Goal: Task Accomplishment & Management: Use online tool/utility

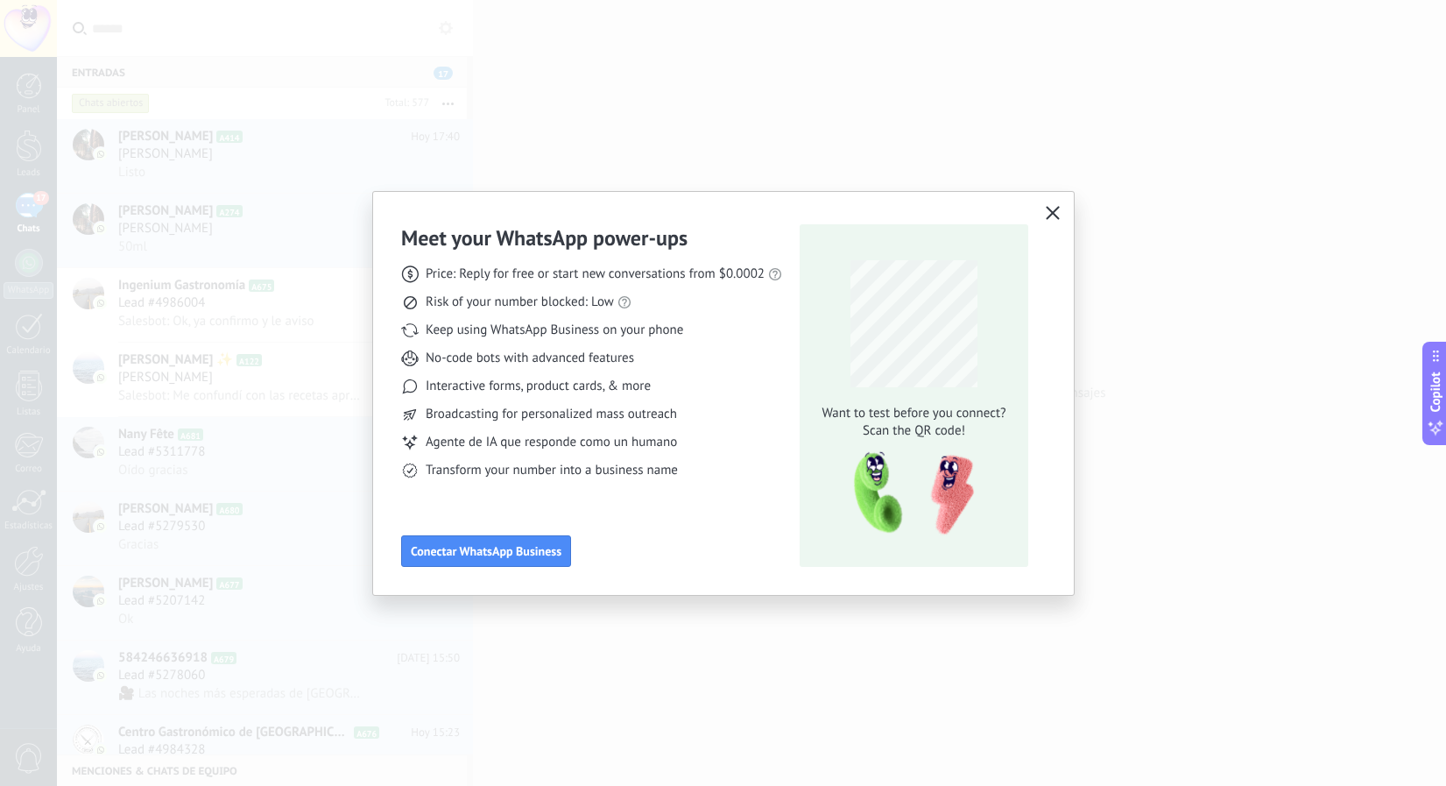
click at [1053, 219] on icon "button" at bounding box center [1053, 213] width 14 height 14
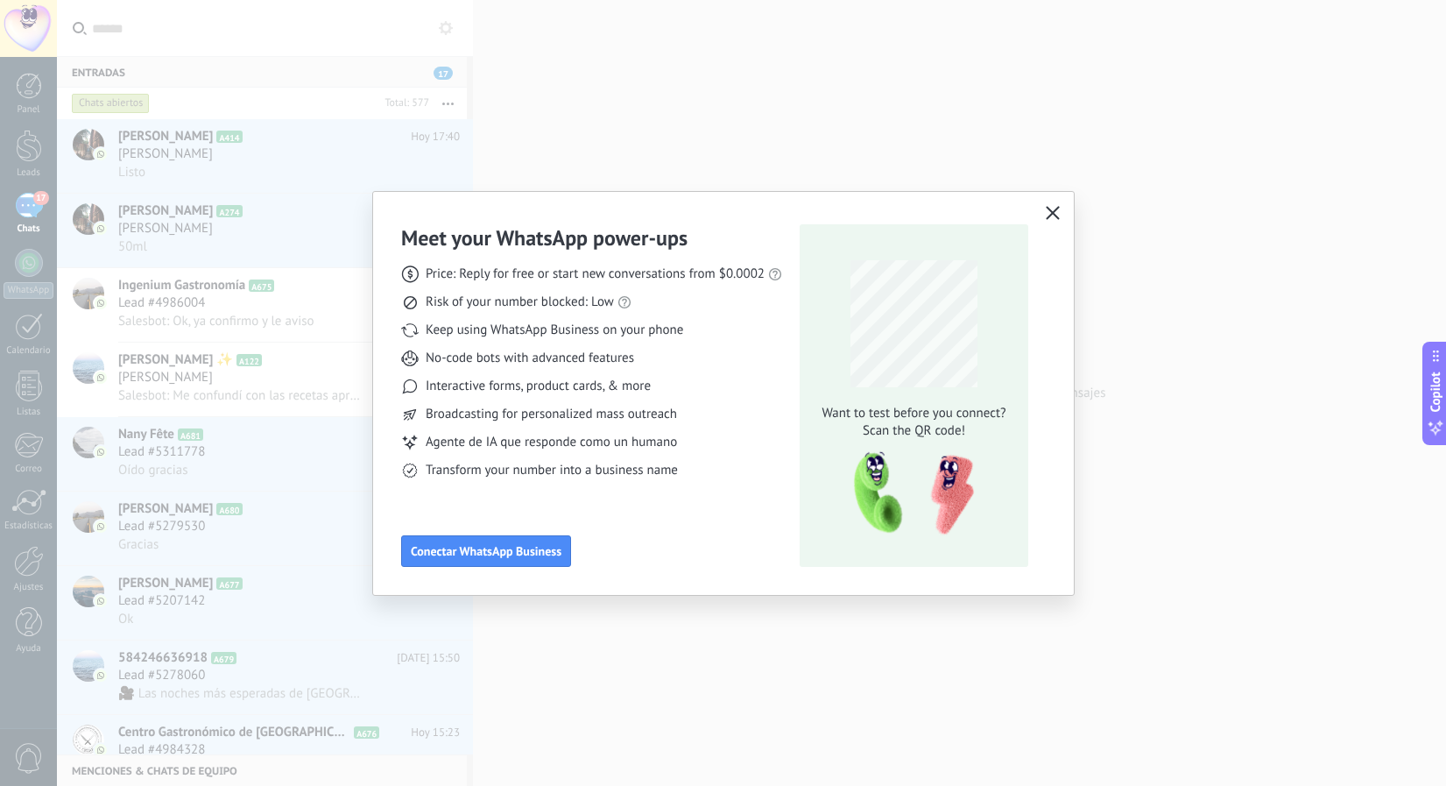
click at [1056, 214] on icon "button" at bounding box center [1053, 213] width 14 height 14
click at [604, 85] on div "Meet your WhatsApp power‑ups Price: Reply for free or start new conversations f…" at bounding box center [723, 393] width 1446 height 786
click at [1053, 209] on icon "button" at bounding box center [1053, 213] width 14 height 14
click at [1184, 185] on div "Meet your WhatsApp power‑ups Price: Reply for free or start new conversations f…" at bounding box center [723, 393] width 1446 height 786
click at [511, 562] on button "Conectar WhatsApp Business" at bounding box center [486, 551] width 170 height 32
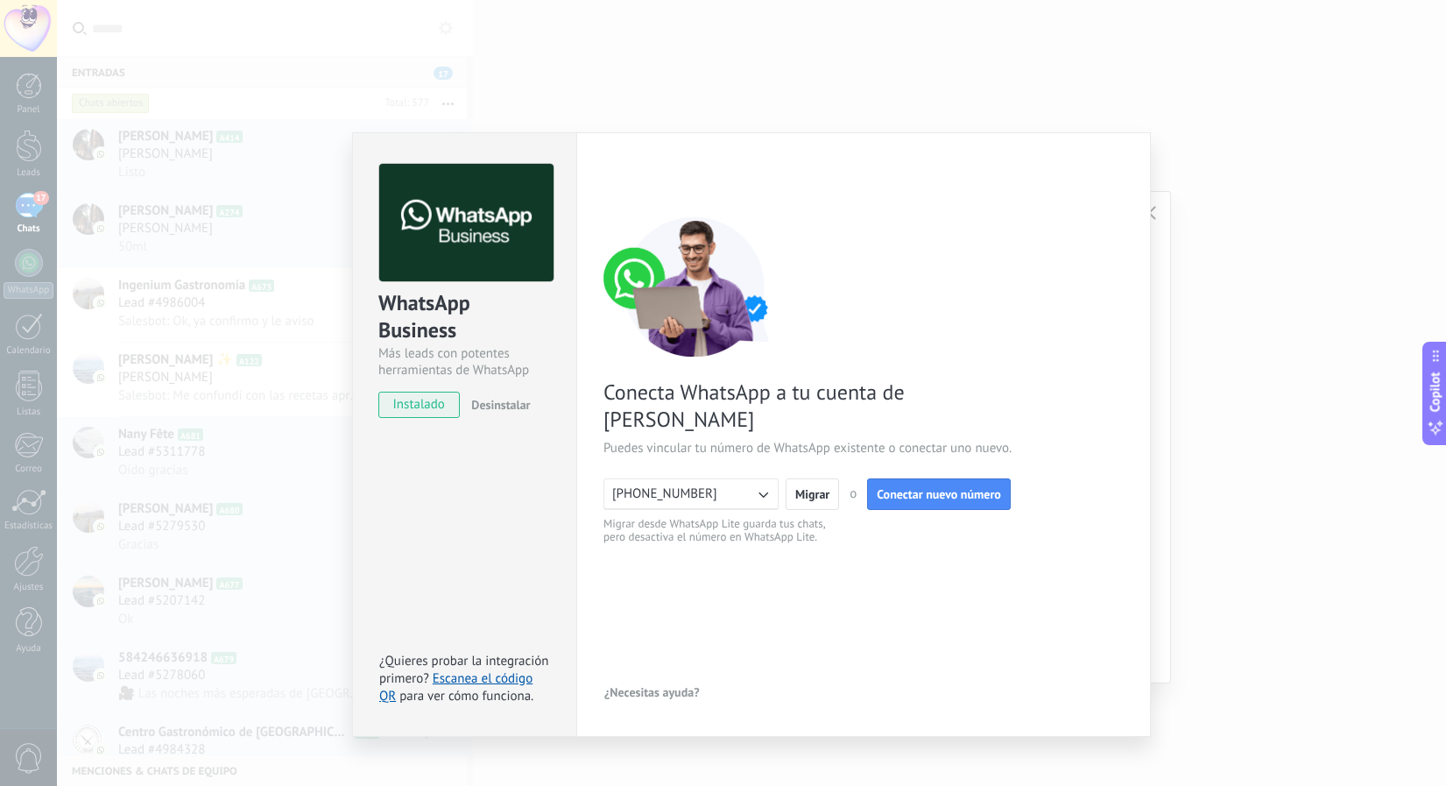
click at [1163, 245] on div "WhatsApp Business Más leads con potentes herramientas de WhatsApp instalado Des…" at bounding box center [751, 393] width 1389 height 786
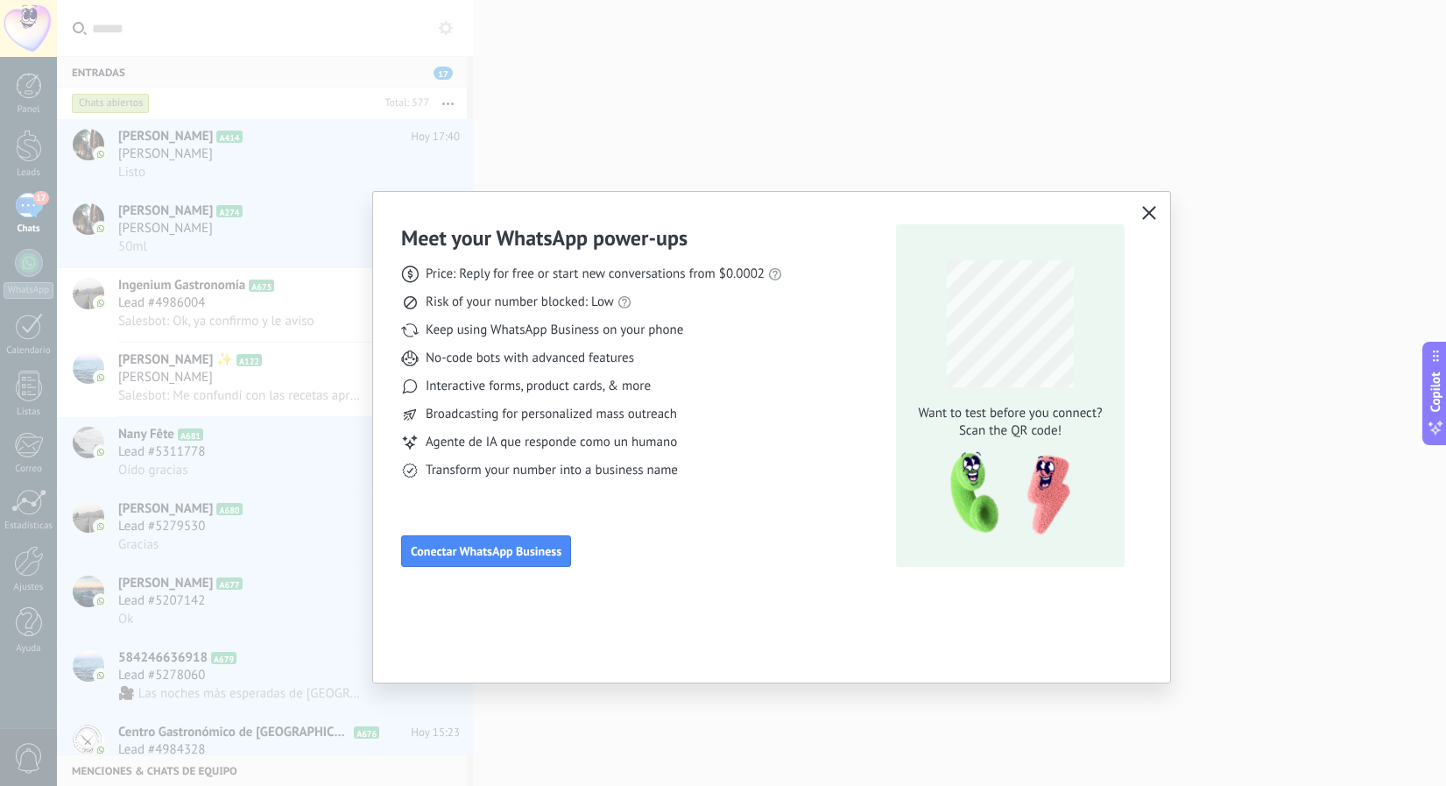
click at [1147, 215] on icon "button" at bounding box center [1149, 213] width 14 height 14
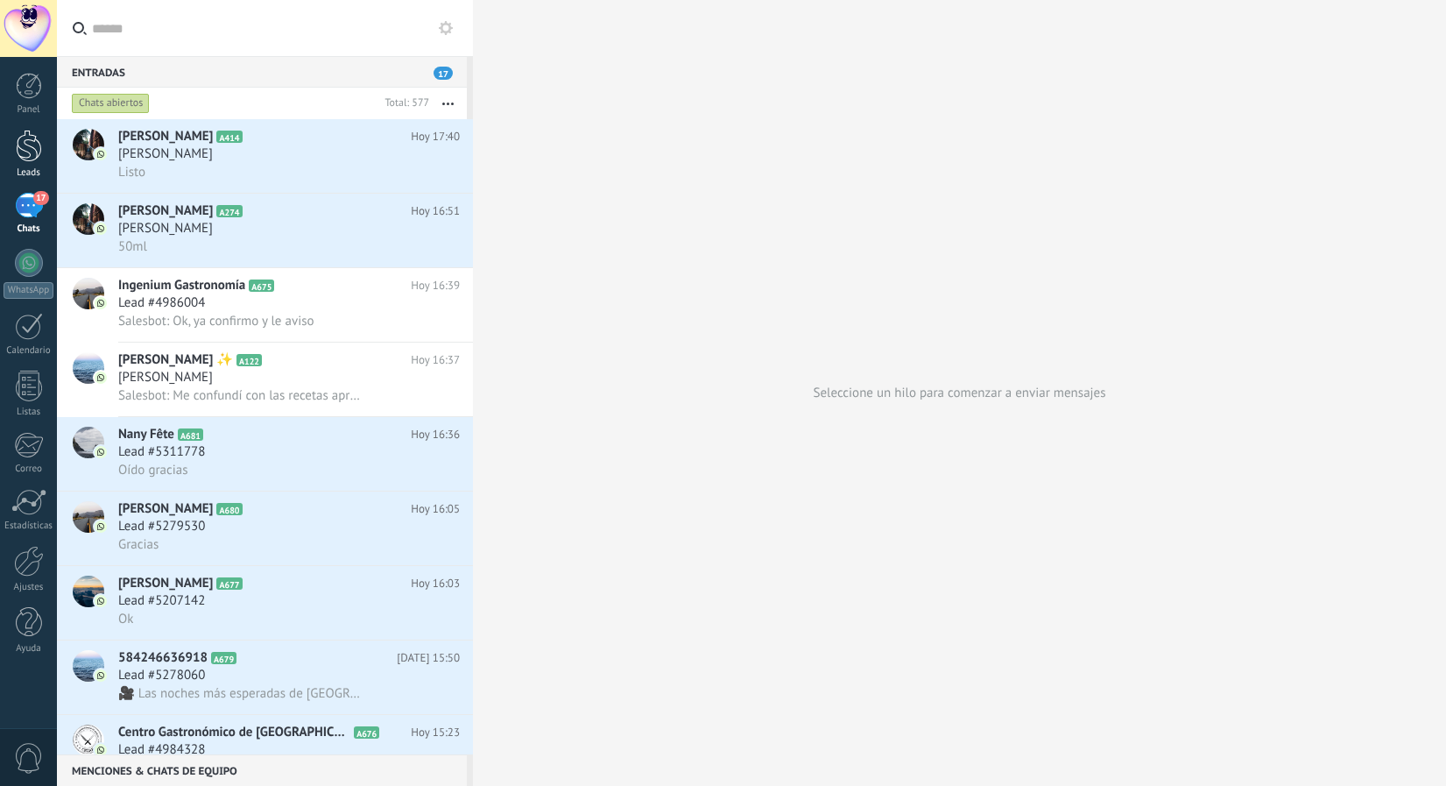
click at [25, 152] on div at bounding box center [29, 146] width 26 height 32
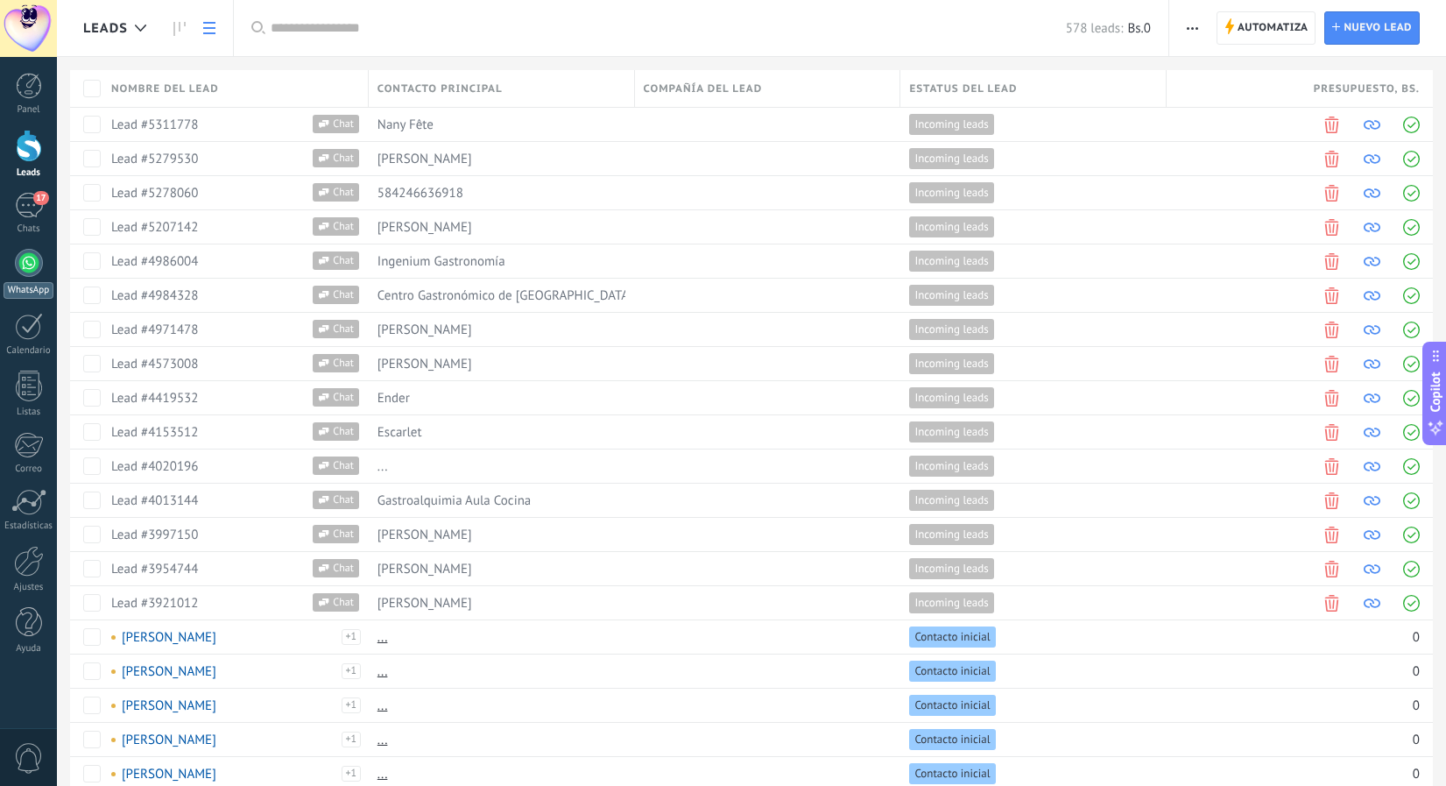
click at [26, 262] on div at bounding box center [29, 263] width 28 height 28
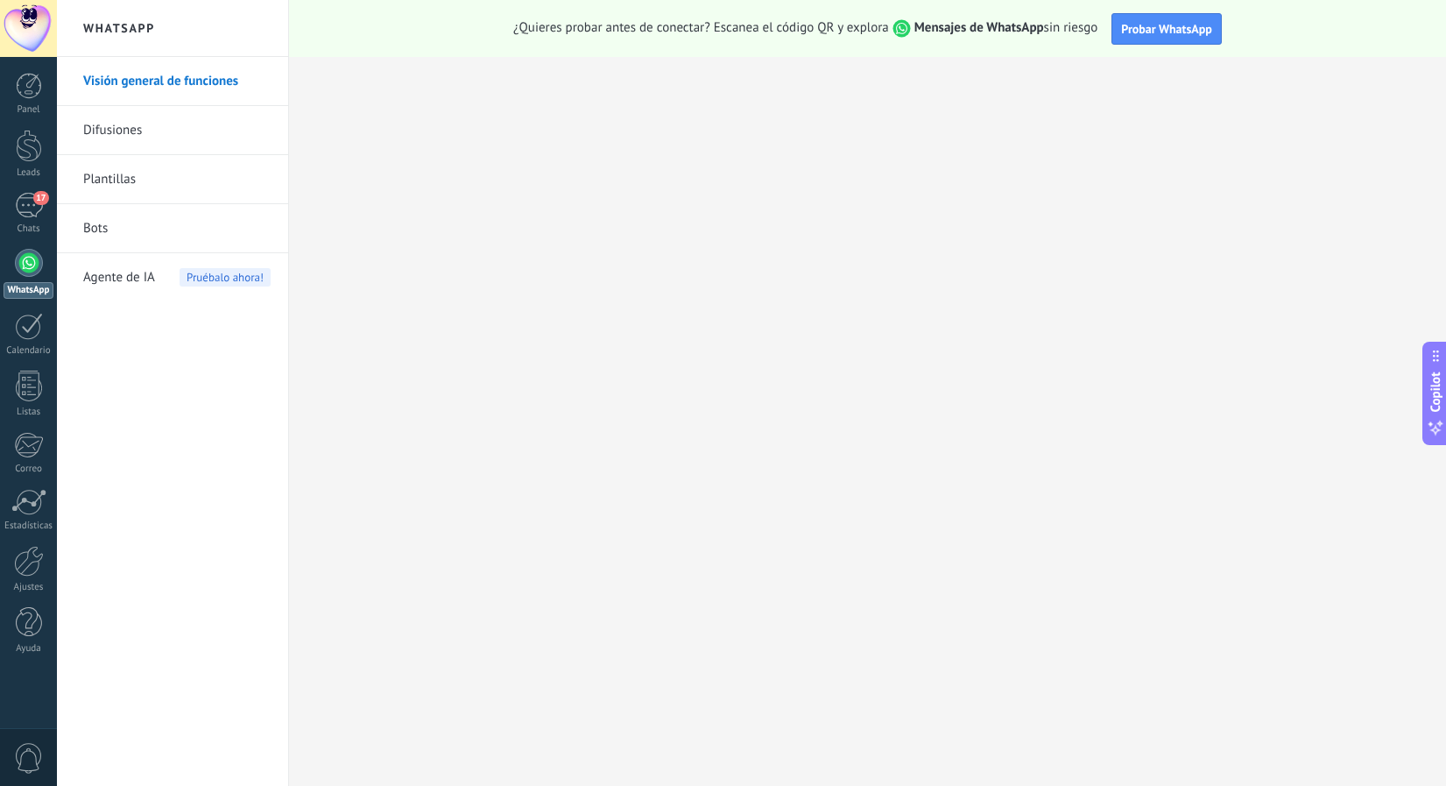
click at [101, 231] on link "Bots" at bounding box center [176, 228] width 187 height 49
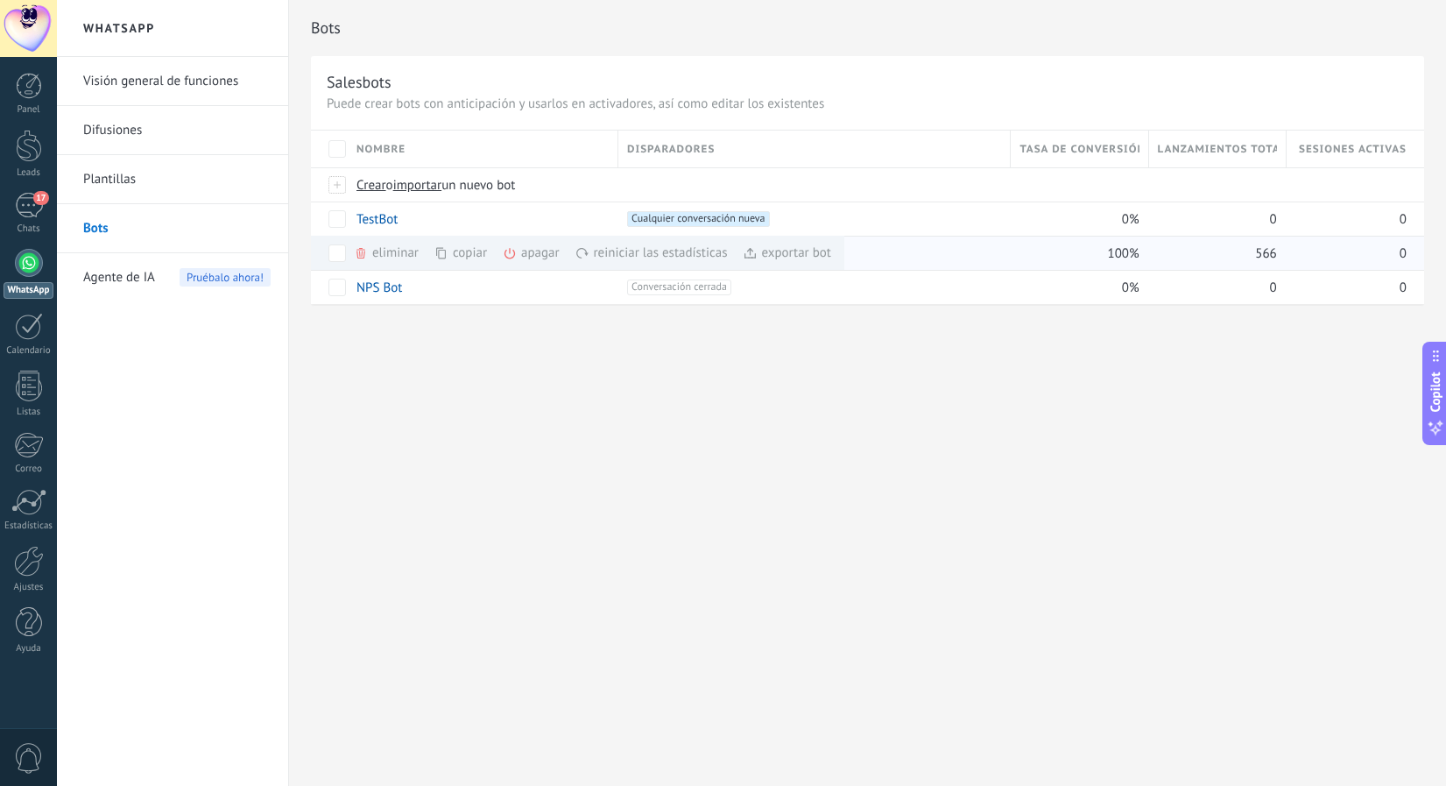
click at [450, 251] on div "copiar màs" at bounding box center [491, 253] width 112 height 34
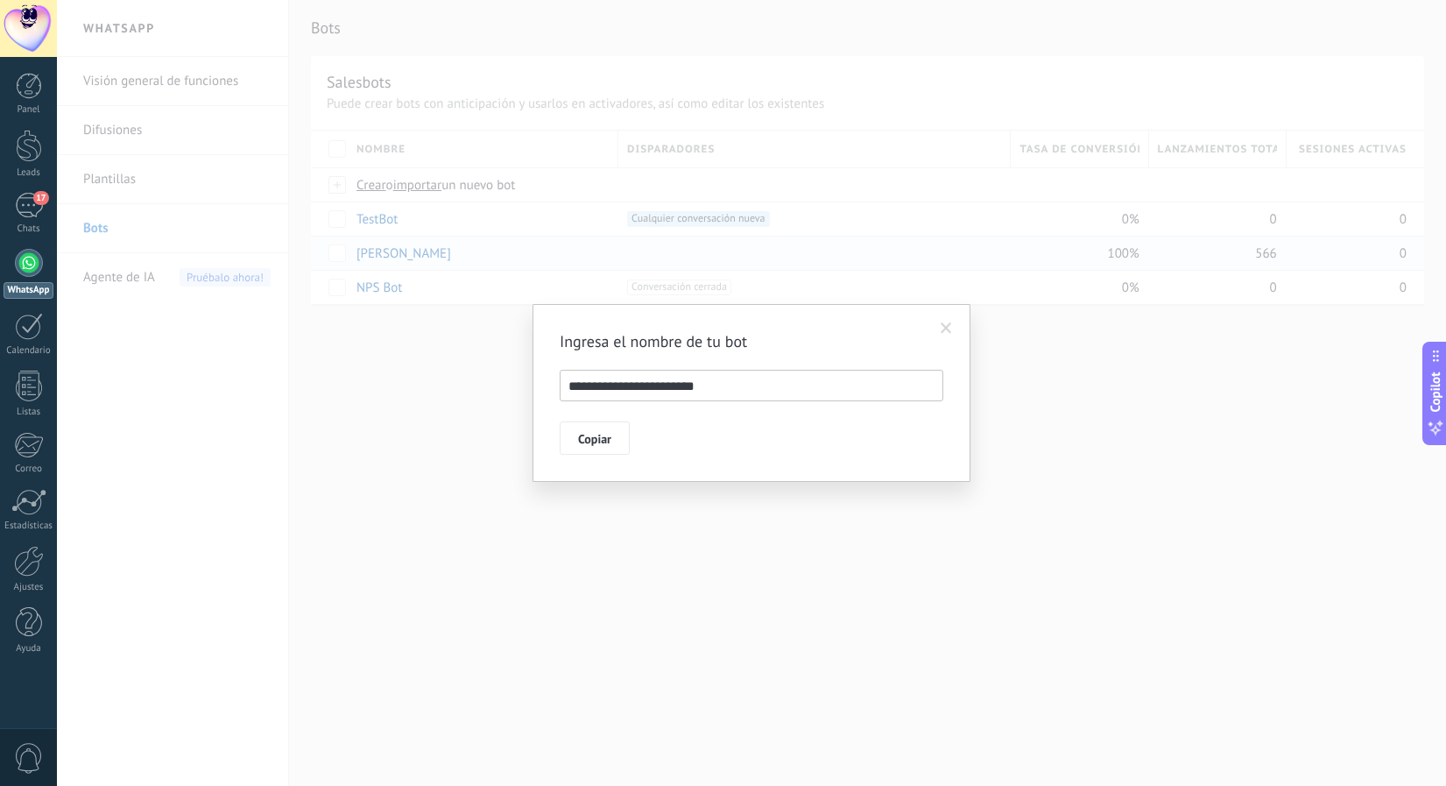
click at [749, 388] on input "**********" at bounding box center [752, 386] width 384 height 32
drag, startPoint x: 756, startPoint y: 387, endPoint x: 500, endPoint y: 387, distance: 255.8
click at [500, 387] on div "**********" at bounding box center [751, 393] width 1389 height 786
type input "********"
click at [589, 449] on button "Copiar" at bounding box center [595, 437] width 70 height 33
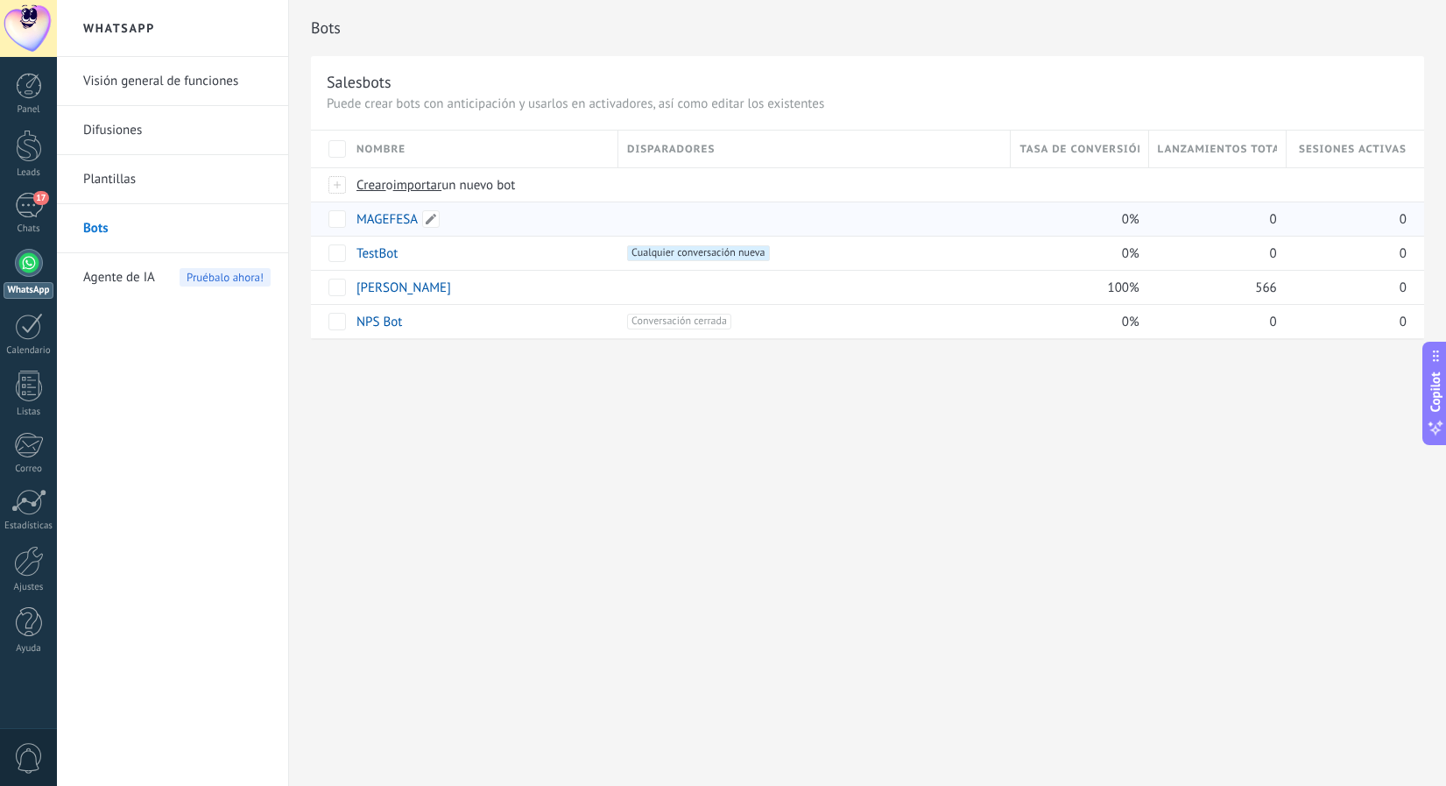
click at [393, 220] on link "MAGEFESA" at bounding box center [387, 219] width 61 height 17
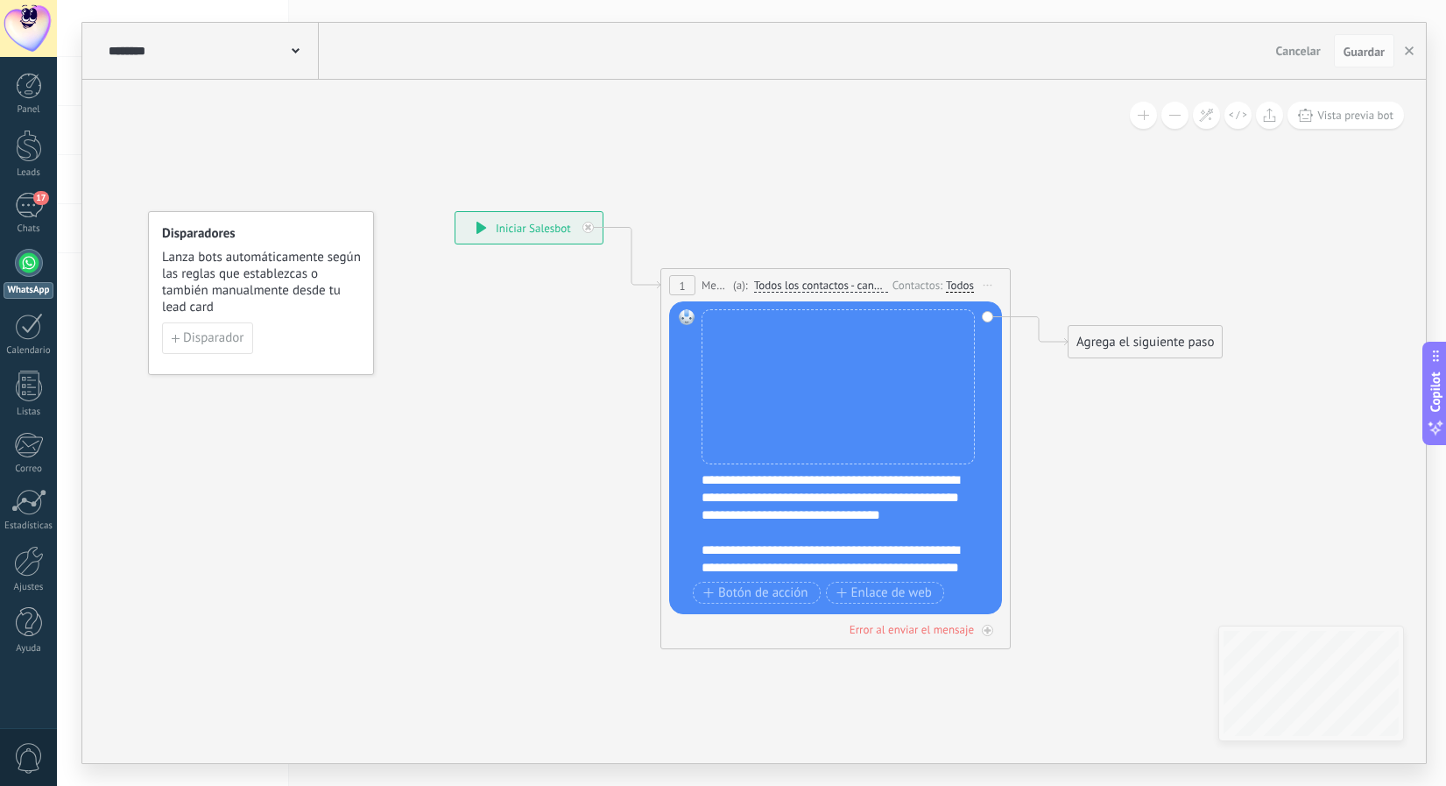
click at [724, 490] on div "**********" at bounding box center [847, 523] width 291 height 105
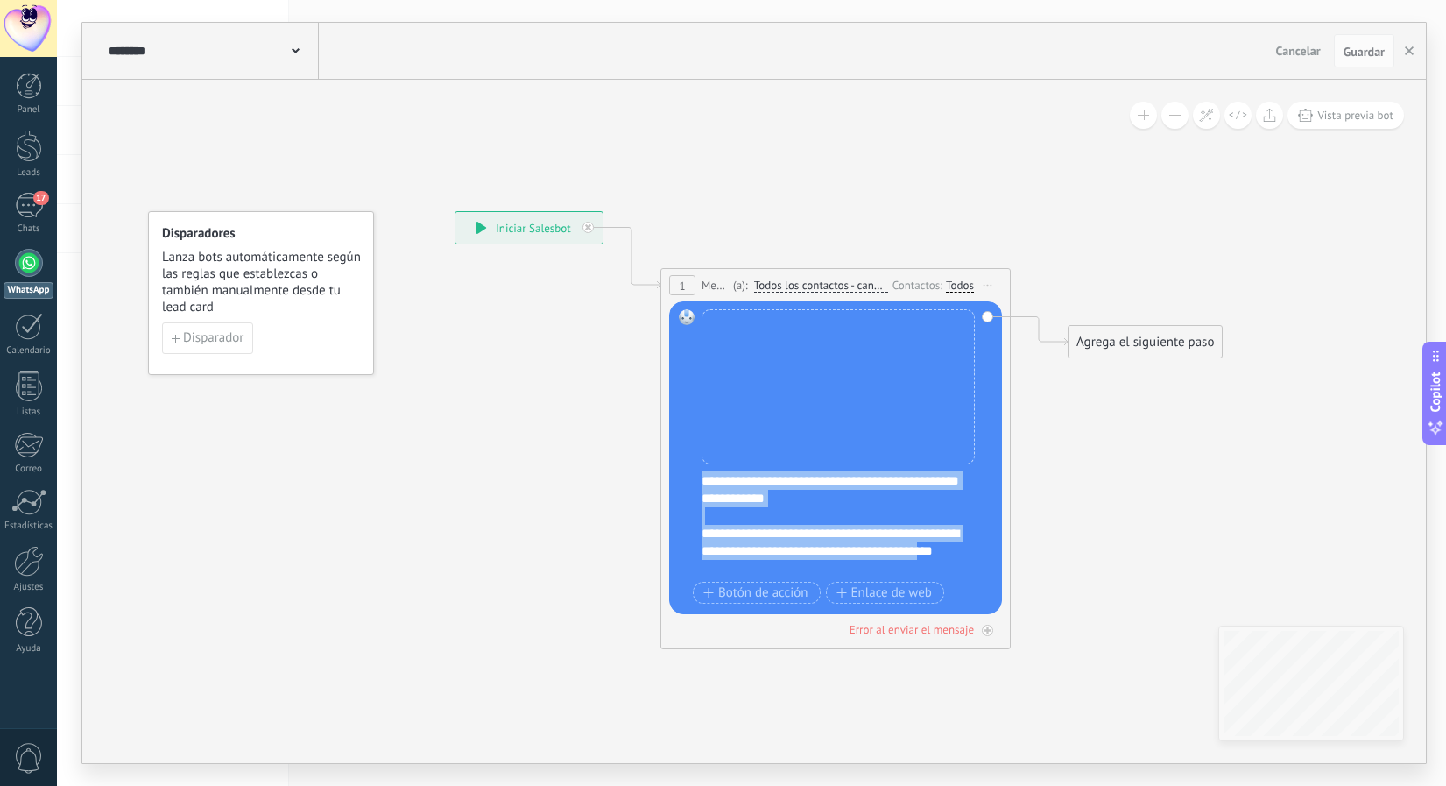
scroll to position [210, 0]
drag, startPoint x: 705, startPoint y: 480, endPoint x: 962, endPoint y: 674, distance: 321.5
click at [455, 211] on div "**********" at bounding box center [455, 211] width 0 height 0
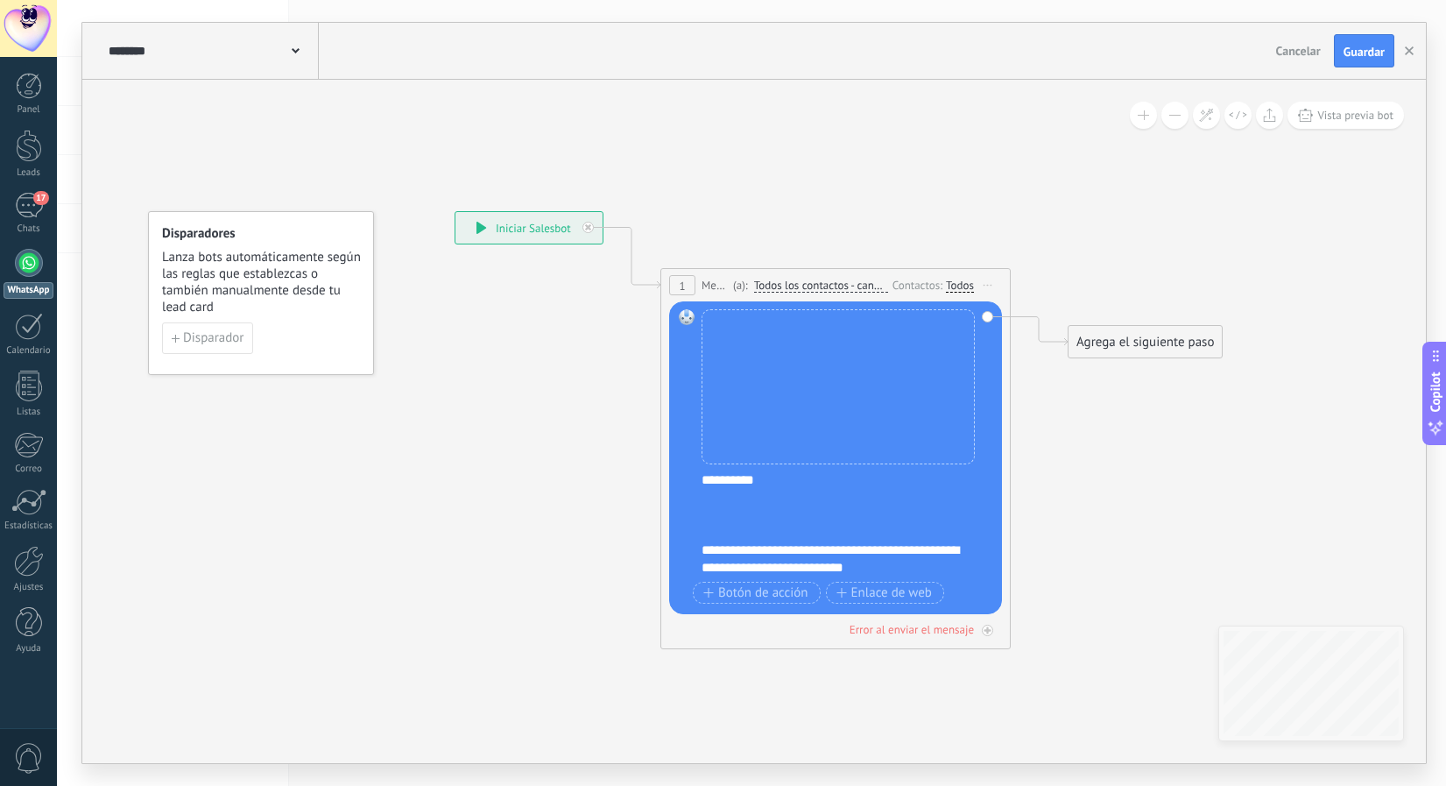
scroll to position [228, 0]
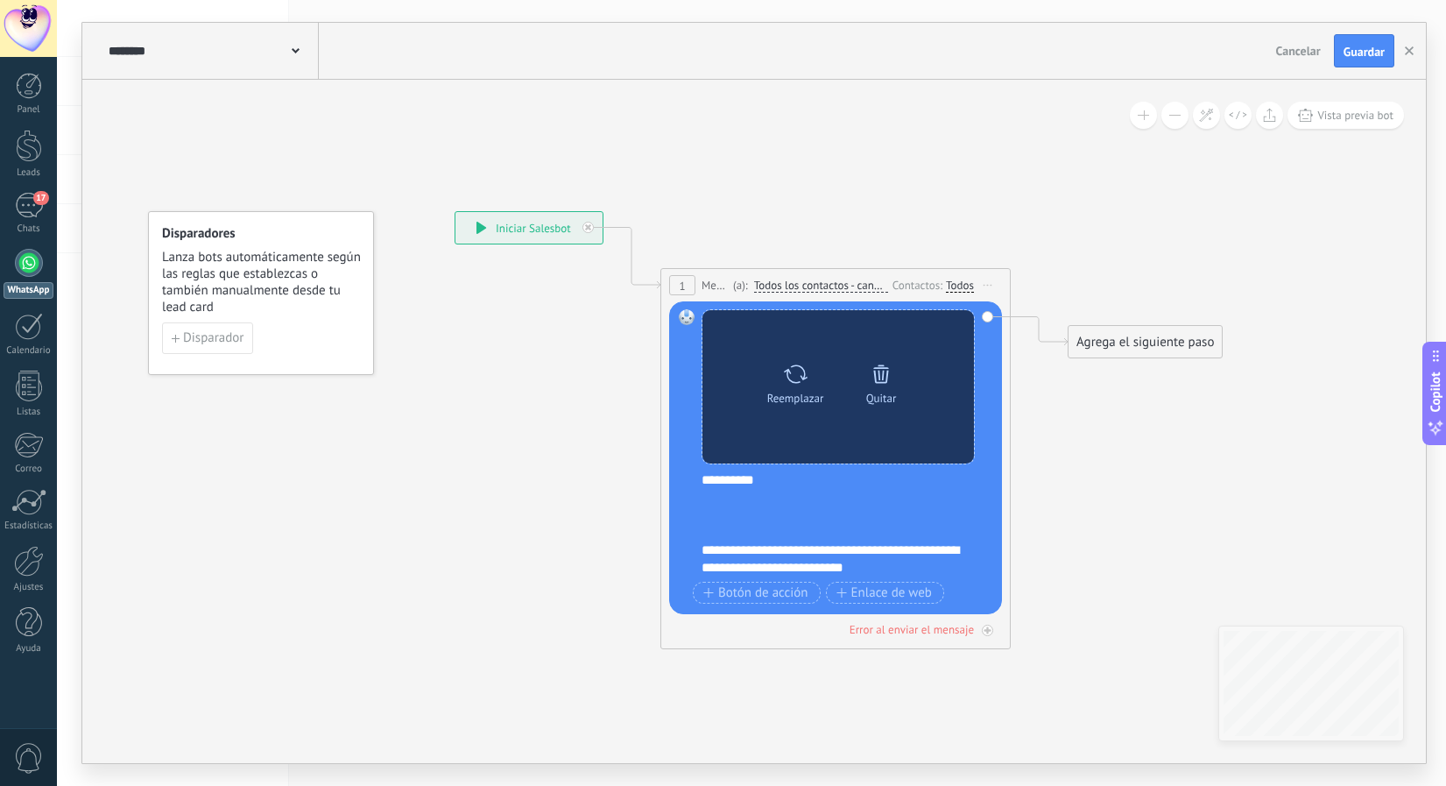
click at [879, 373] on icon at bounding box center [881, 373] width 16 height 18
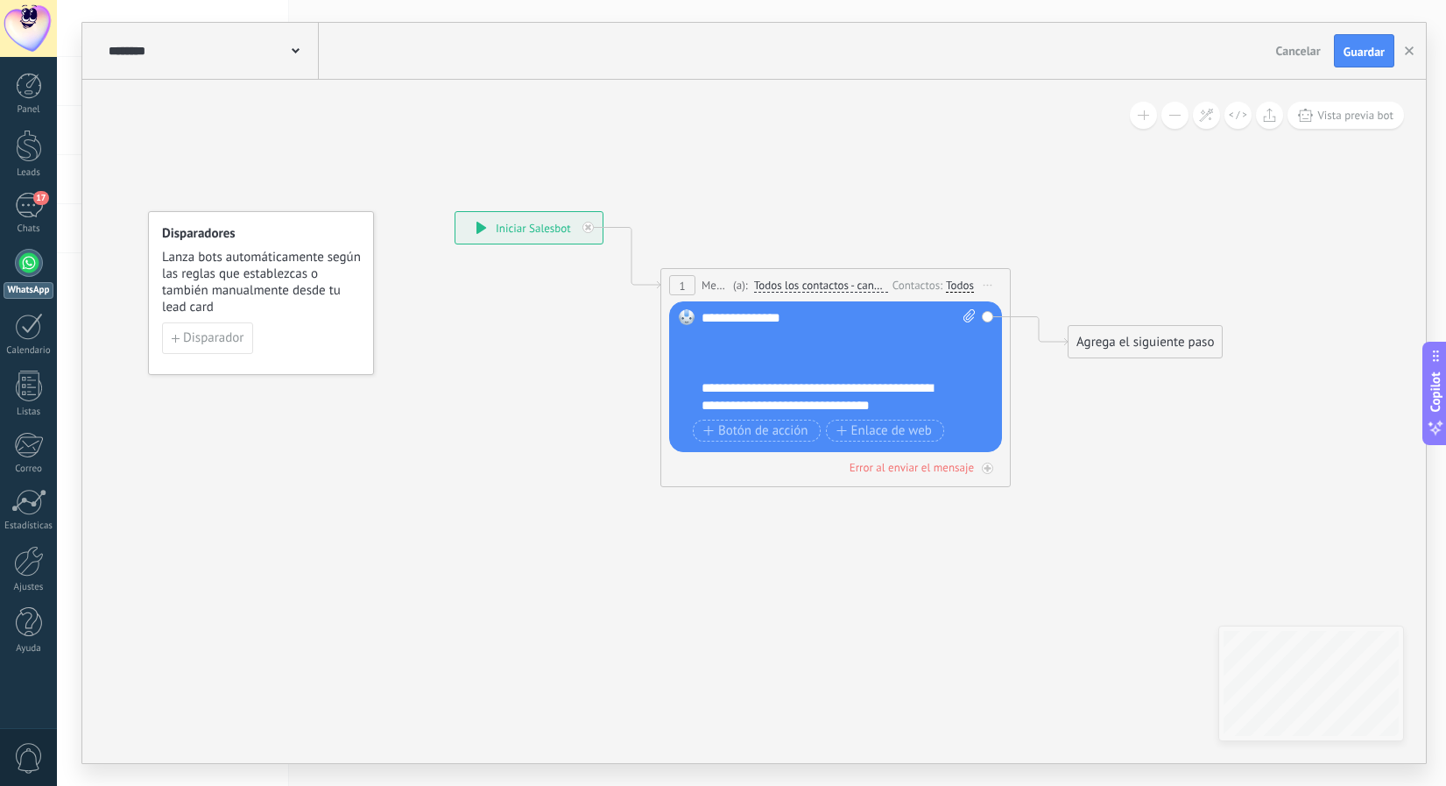
click at [972, 316] on icon at bounding box center [969, 315] width 11 height 13
click input "Subir" at bounding box center [0, 0] width 0 height 0
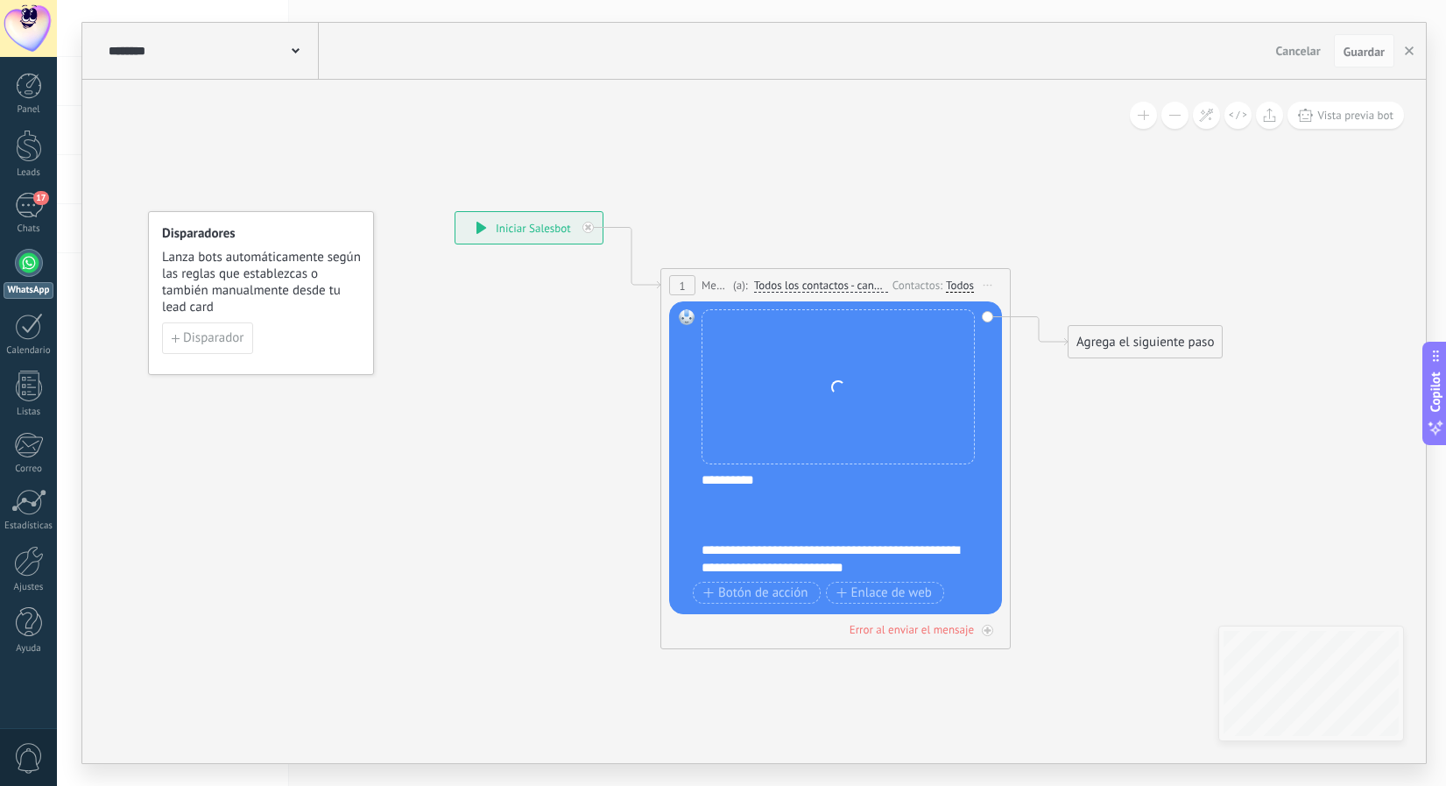
click at [788, 527] on div at bounding box center [838, 533] width 273 height 18
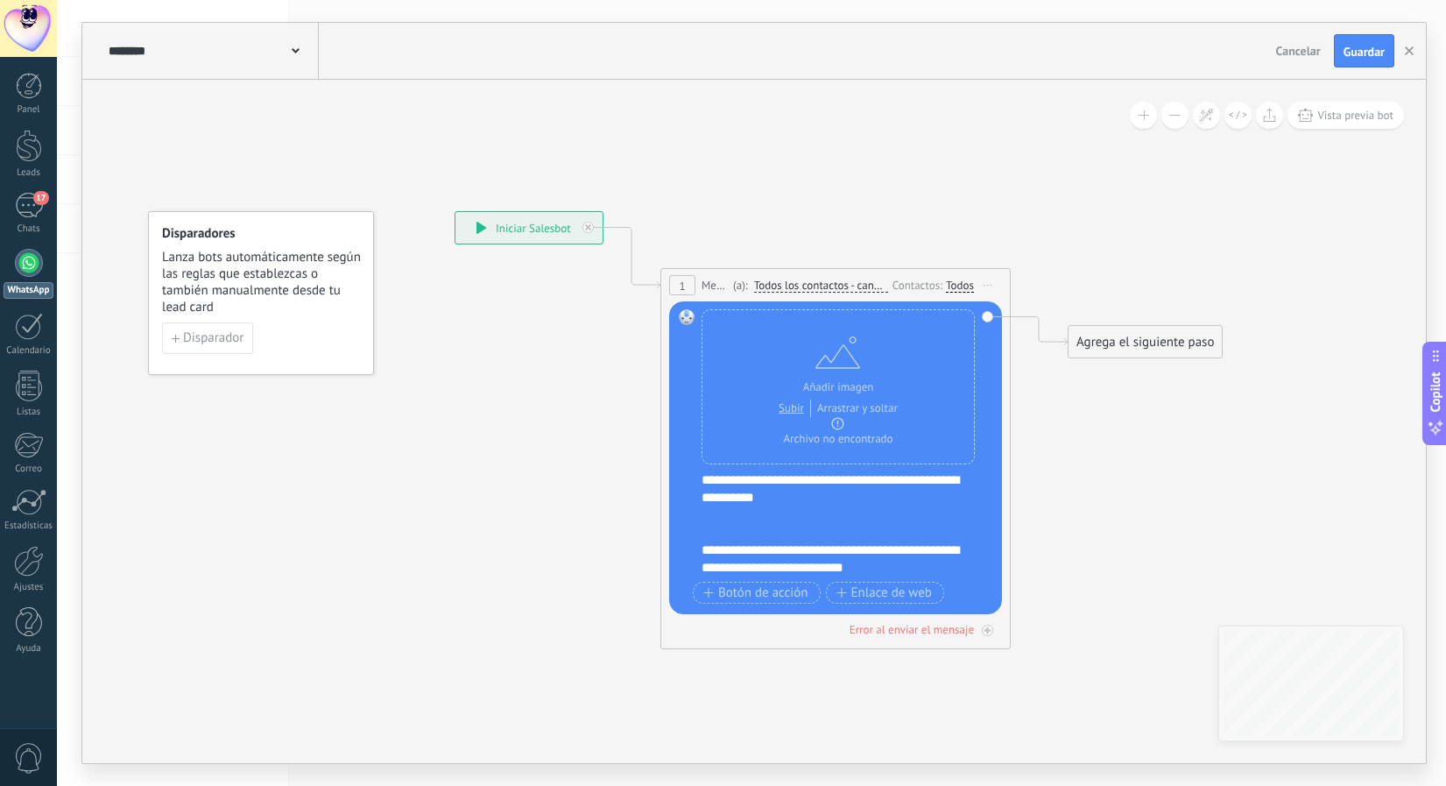
scroll to position [210, 0]
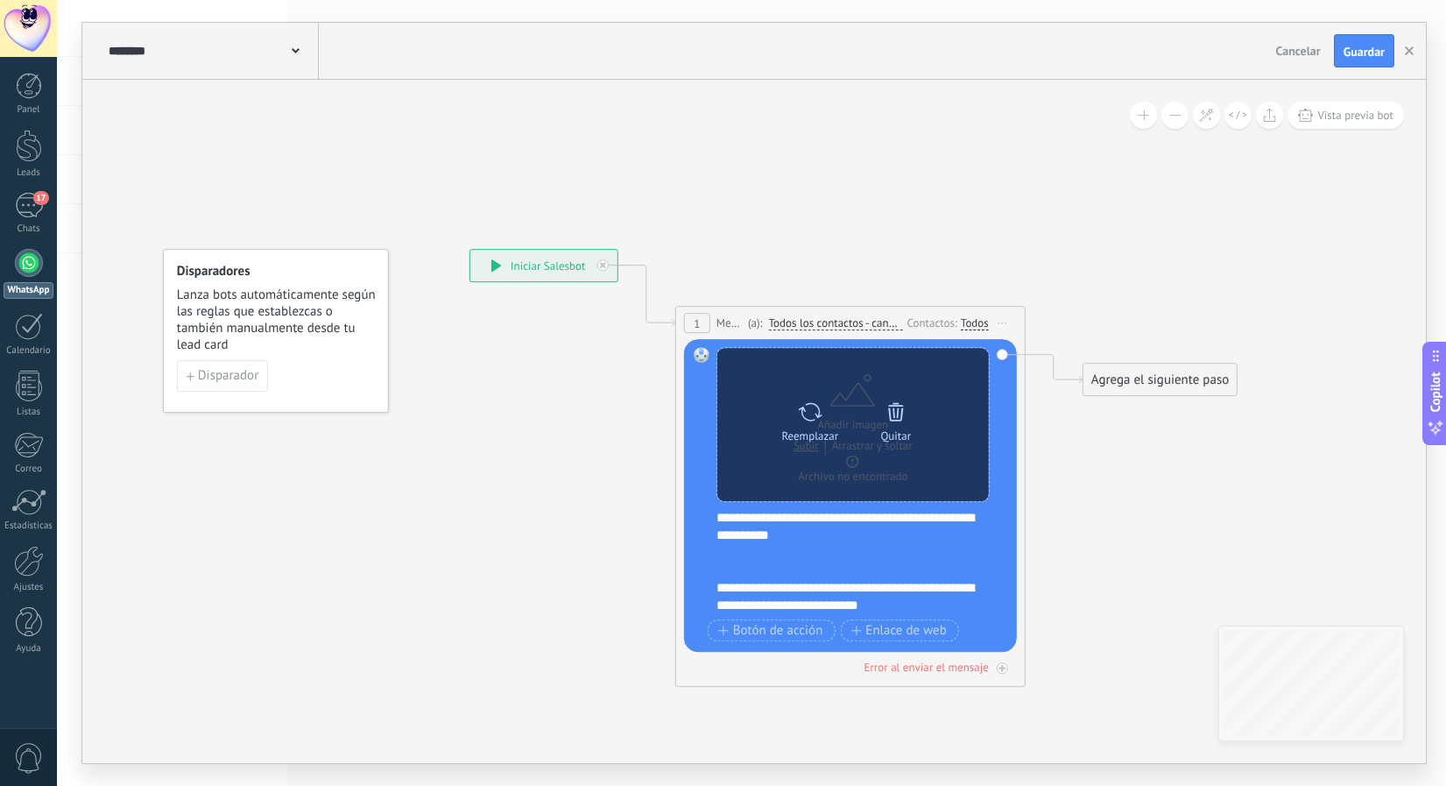
click at [894, 420] on icon at bounding box center [896, 411] width 16 height 18
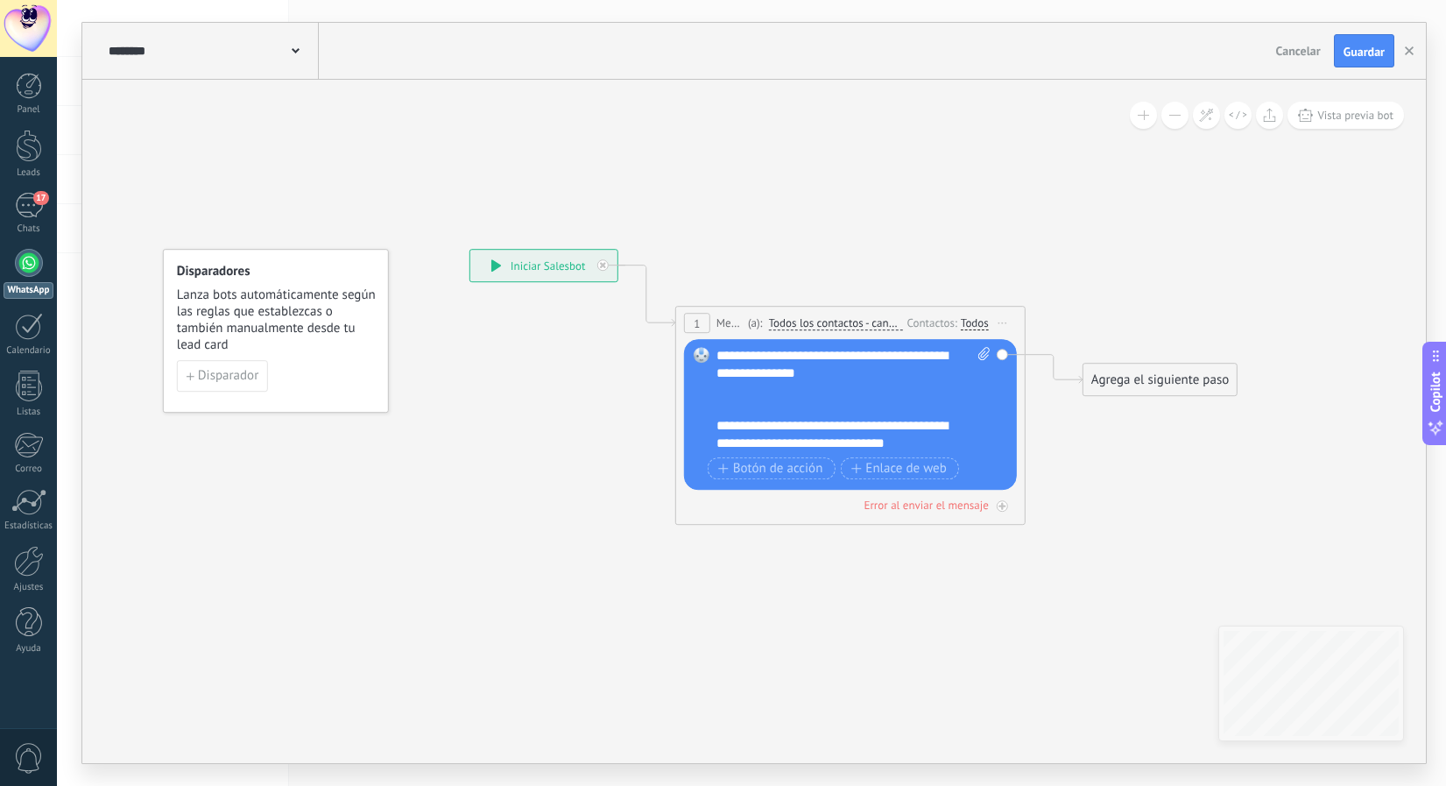
click at [979, 350] on icon at bounding box center [984, 353] width 11 height 13
click input "Subir" at bounding box center [0, 0] width 0 height 0
click at [982, 354] on icon at bounding box center [984, 353] width 11 height 13
click input "Subir" at bounding box center [0, 0] width 0 height 0
click at [982, 360] on icon at bounding box center [984, 353] width 11 height 13
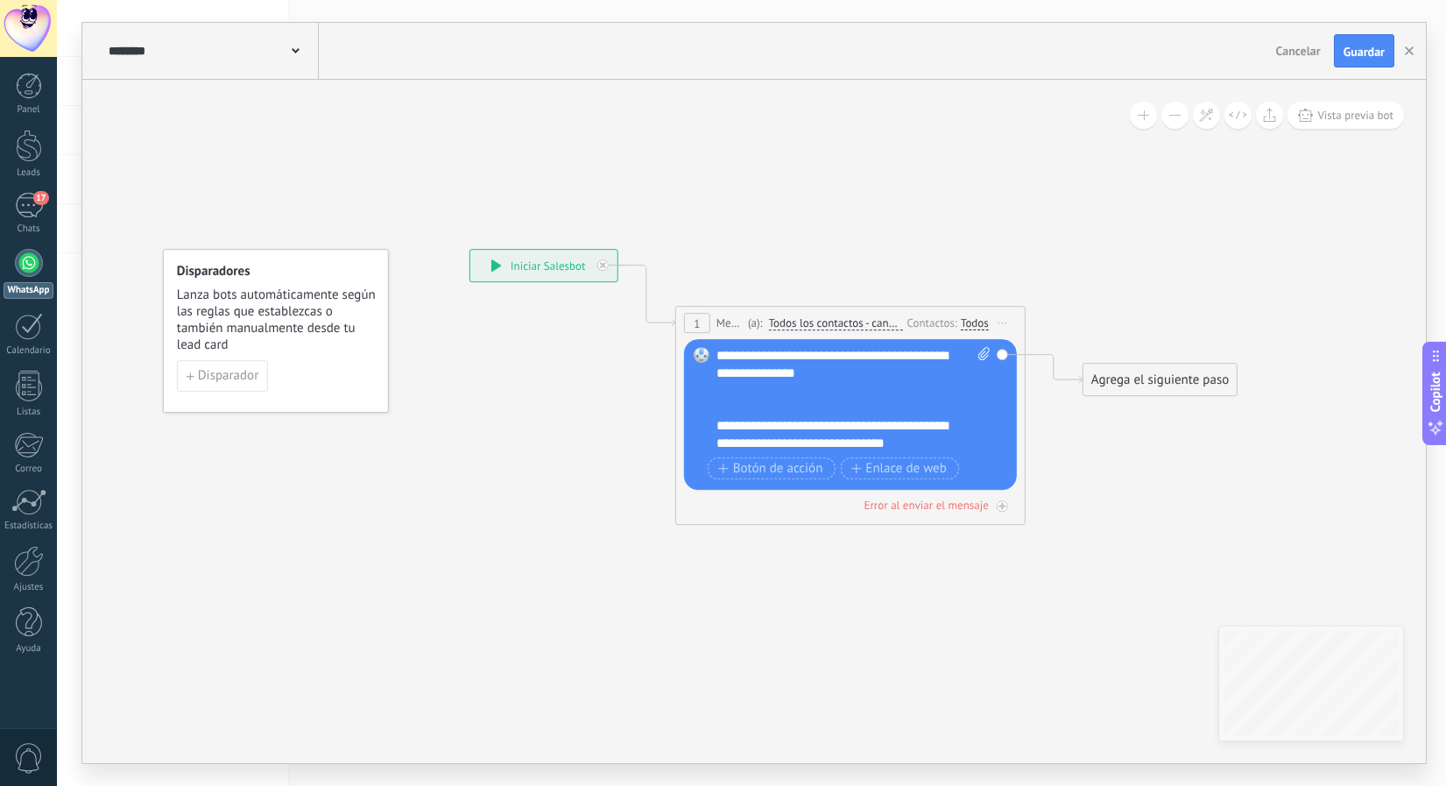
click input "Subir" at bounding box center [0, 0] width 0 height 0
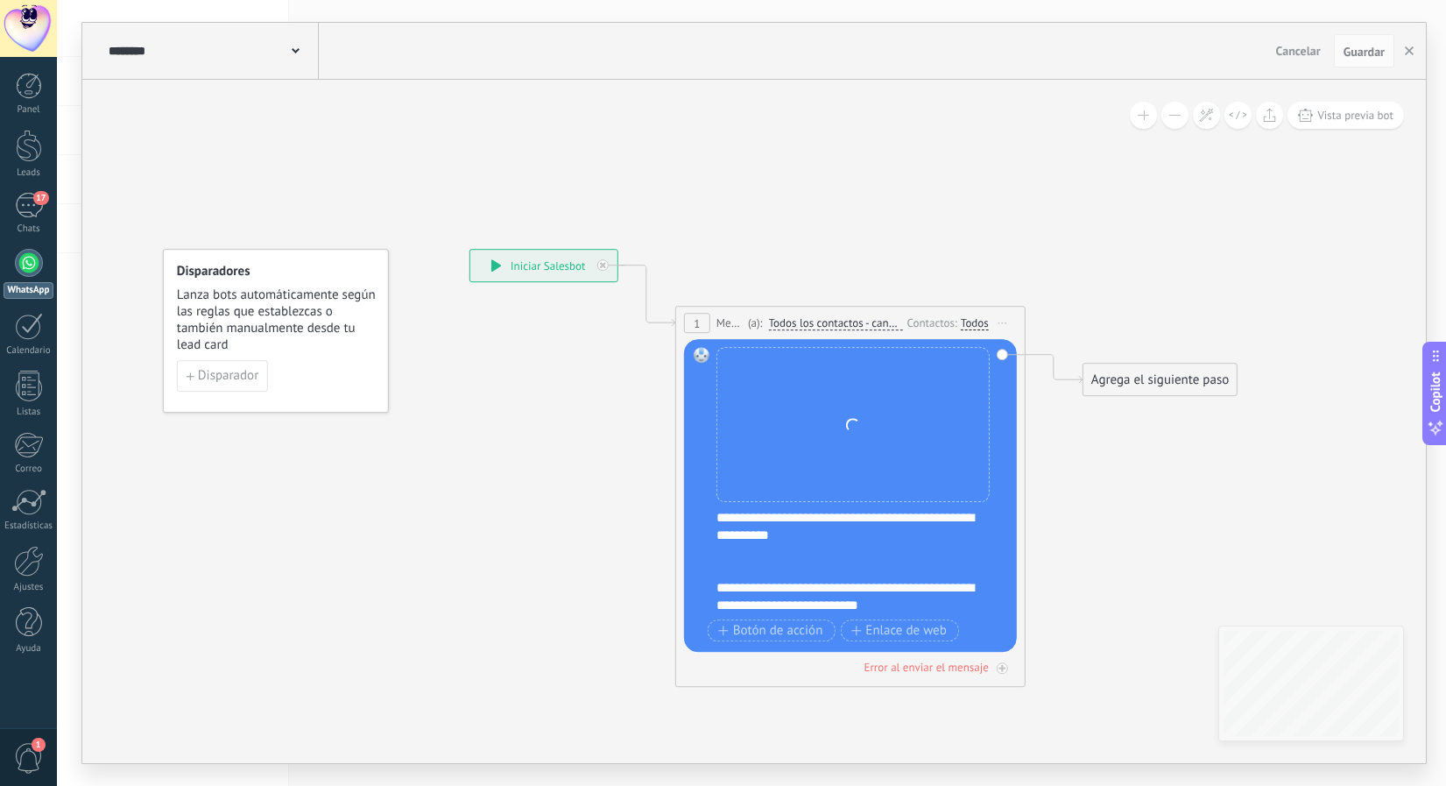
click at [752, 563] on div at bounding box center [853, 571] width 273 height 18
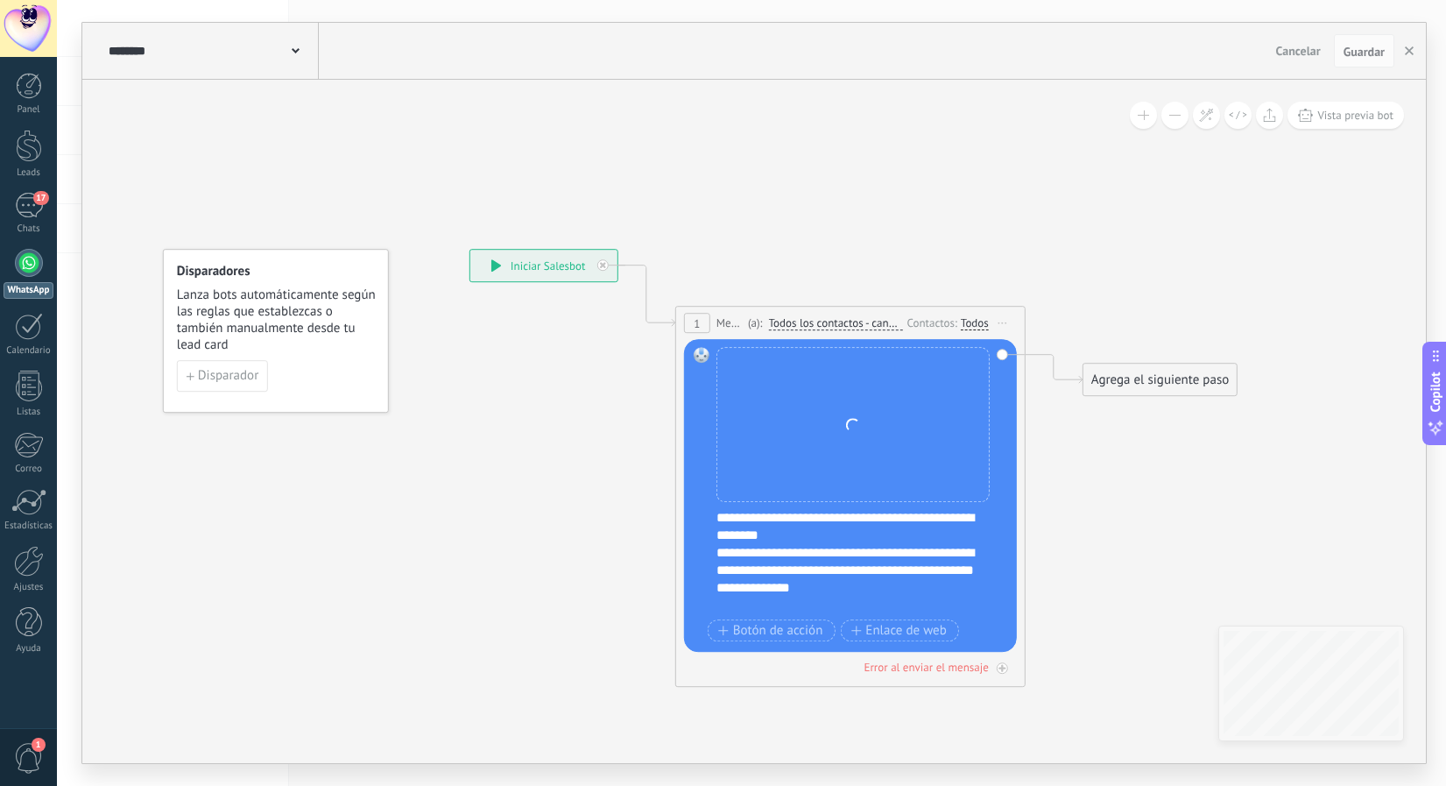
scroll to position [0, 0]
click at [811, 539] on div "**********" at bounding box center [862, 561] width 291 height 105
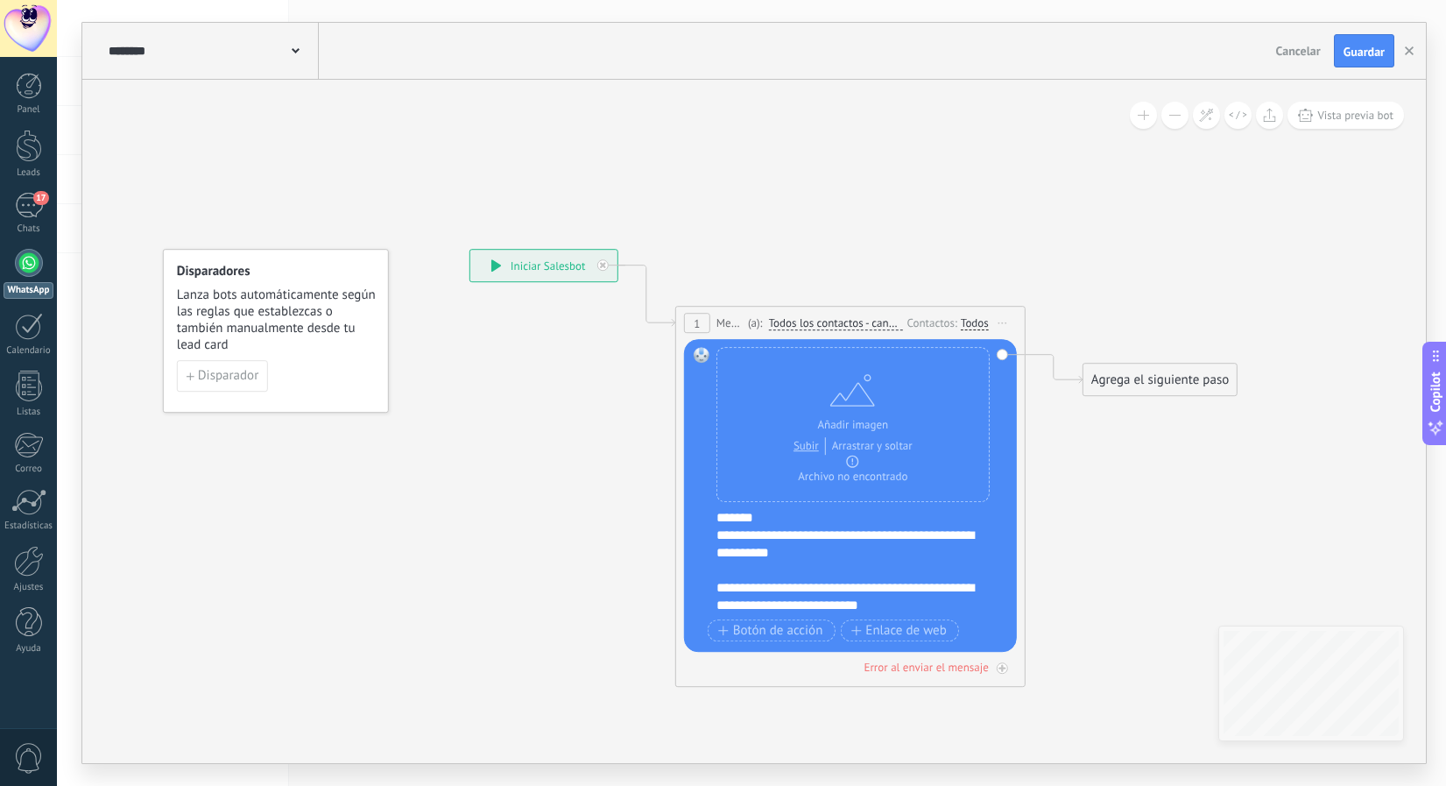
scroll to position [210, 0]
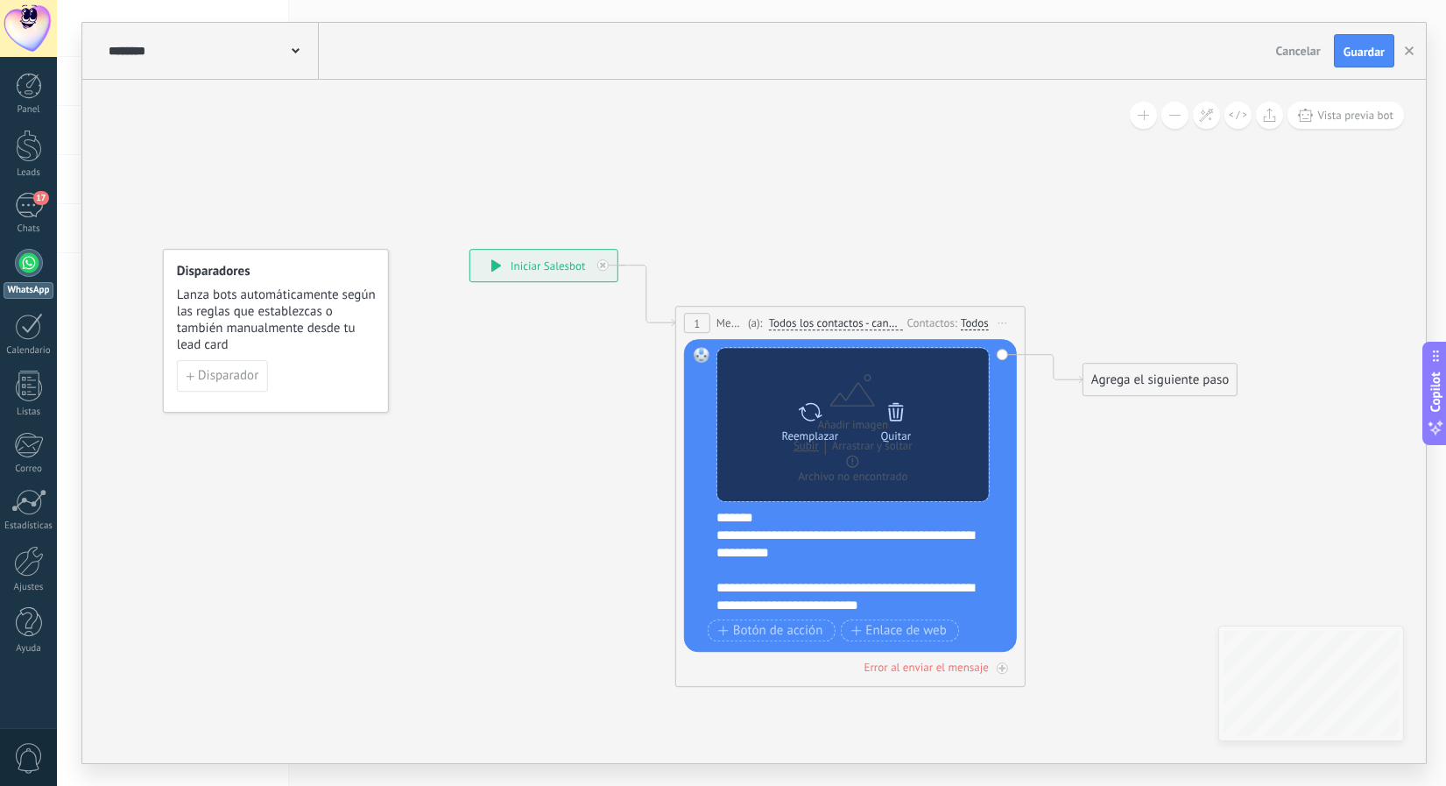
click at [802, 409] on icon at bounding box center [810, 411] width 24 height 18
click input "Subir" at bounding box center [0, 0] width 0 height 0
click at [901, 411] on icon at bounding box center [896, 411] width 25 height 25
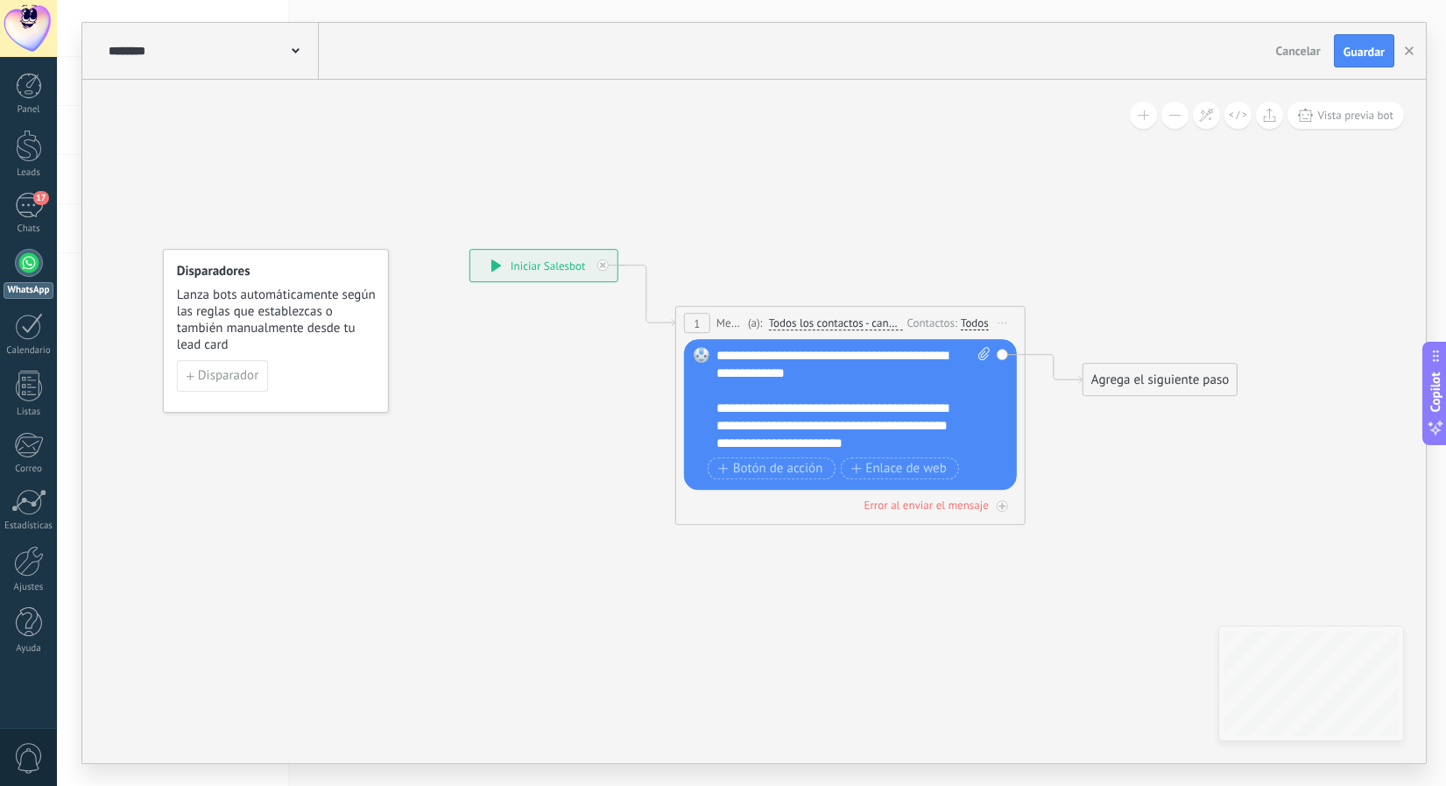
scroll to position [0, 0]
click at [1355, 57] on span "Guardar" at bounding box center [1364, 52] width 41 height 12
click at [1406, 51] on icon "button" at bounding box center [1409, 50] width 9 height 9
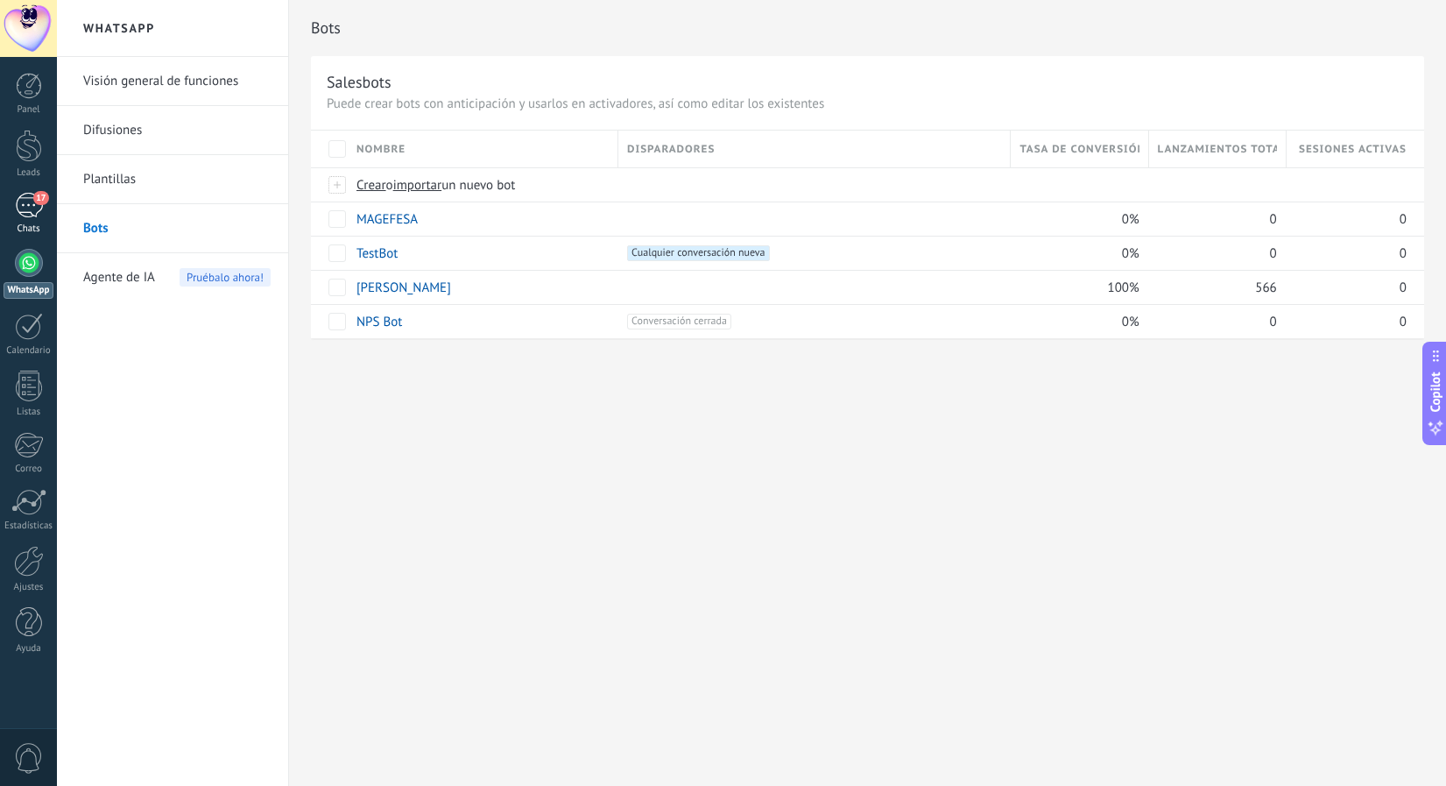
click at [25, 214] on div "17" at bounding box center [29, 205] width 28 height 25
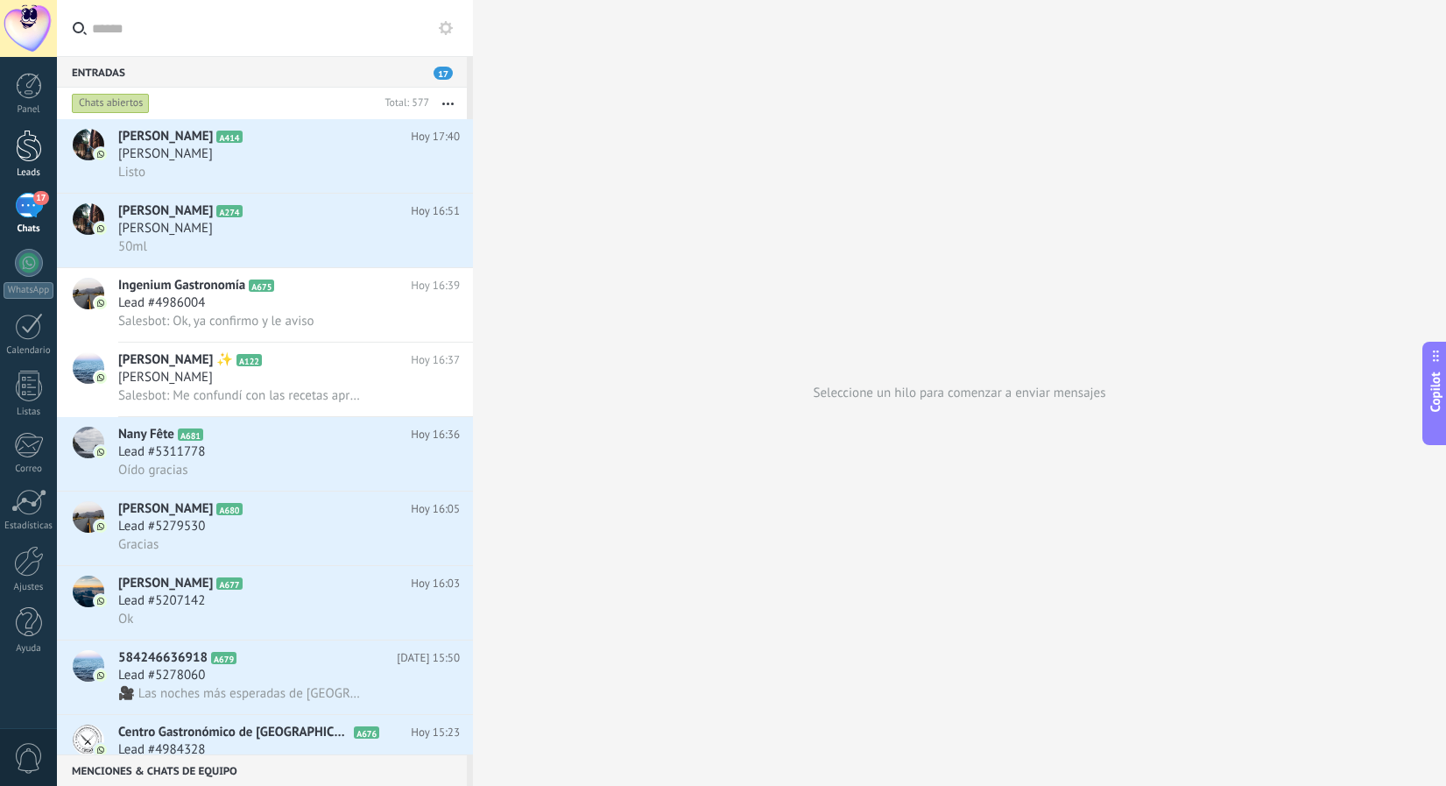
click at [30, 139] on div at bounding box center [29, 146] width 26 height 32
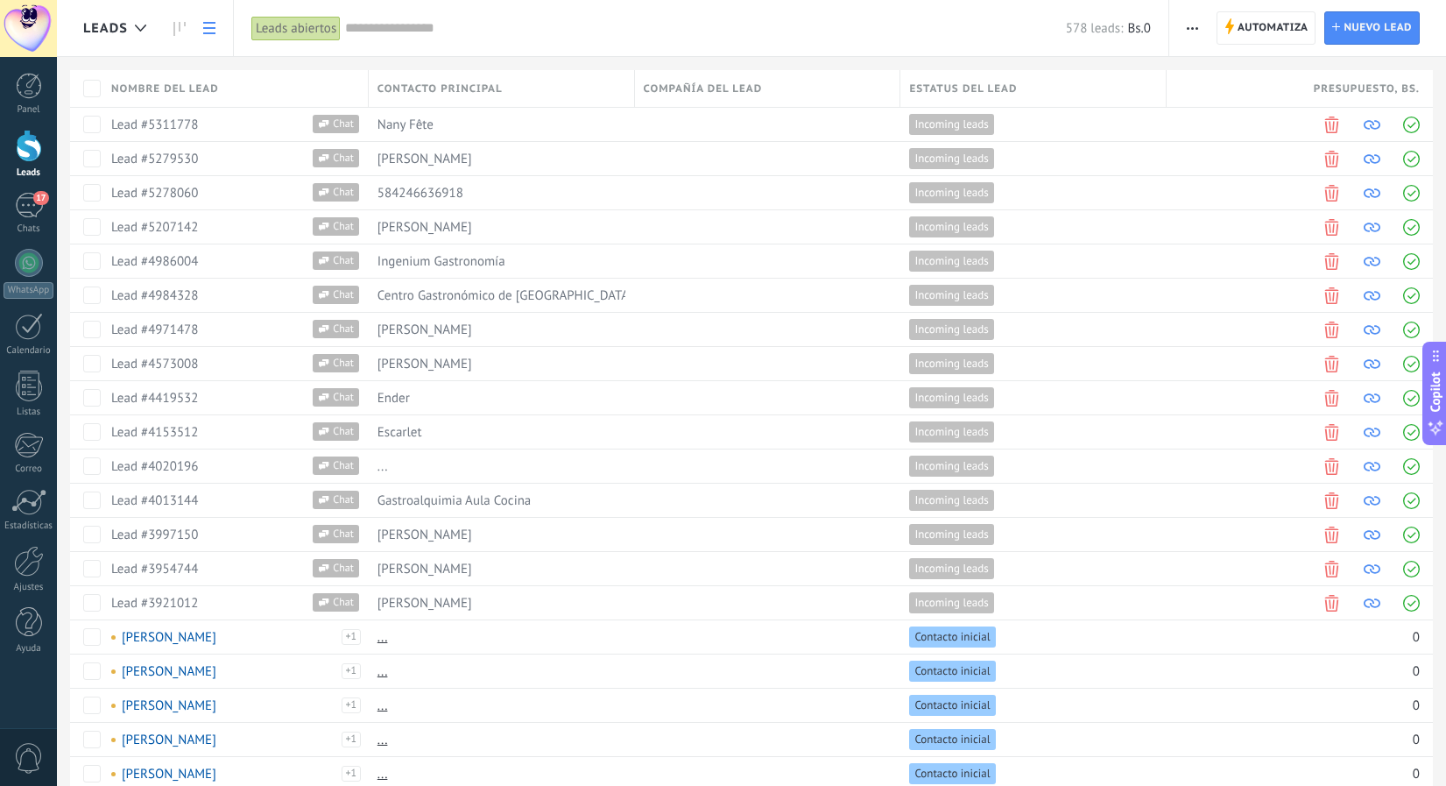
click at [512, 37] on input "text" at bounding box center [705, 28] width 721 height 18
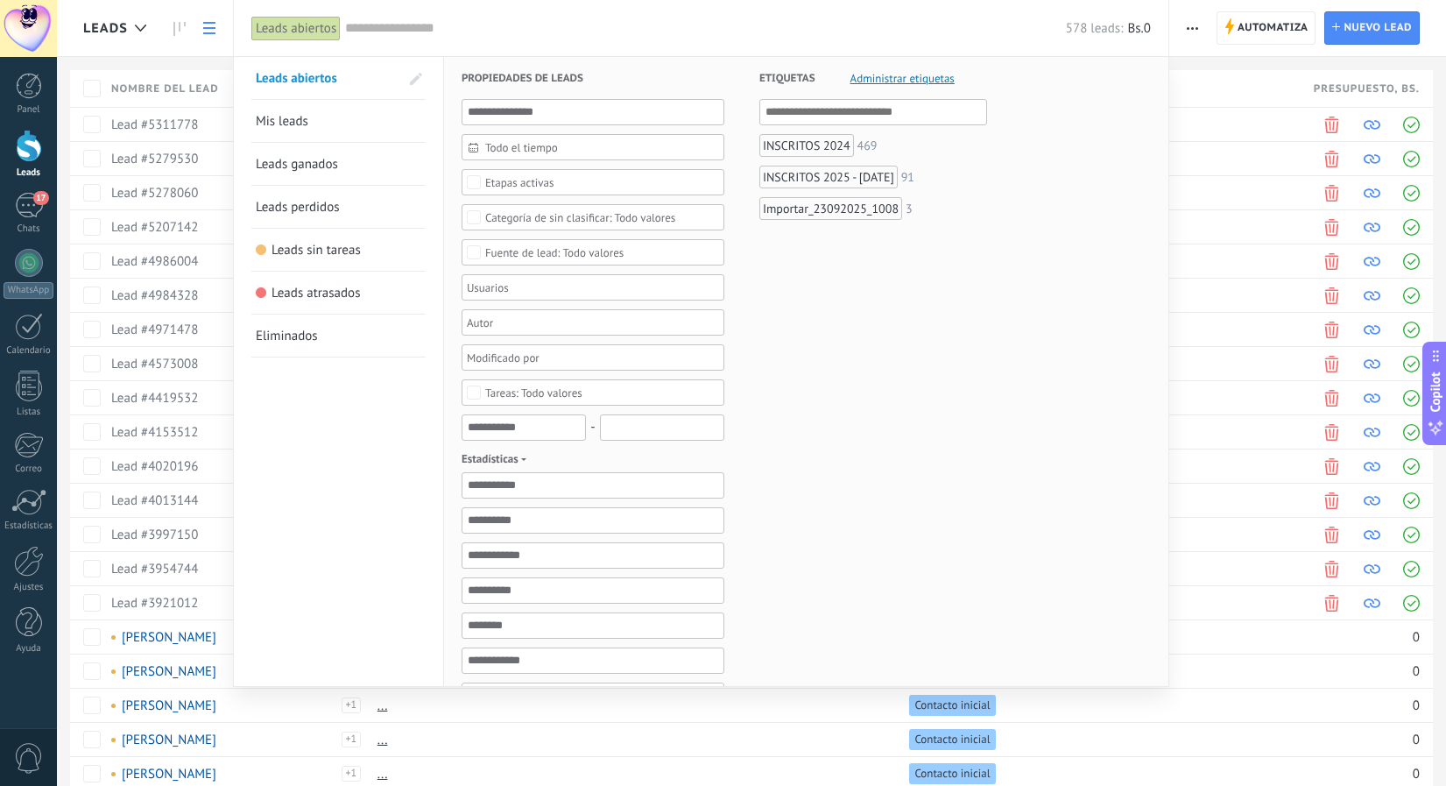
click at [798, 147] on div "INSCRITOS 2024" at bounding box center [807, 145] width 95 height 23
click at [799, 179] on div "INSCRITOS 2025 - [DATE]" at bounding box center [829, 177] width 138 height 23
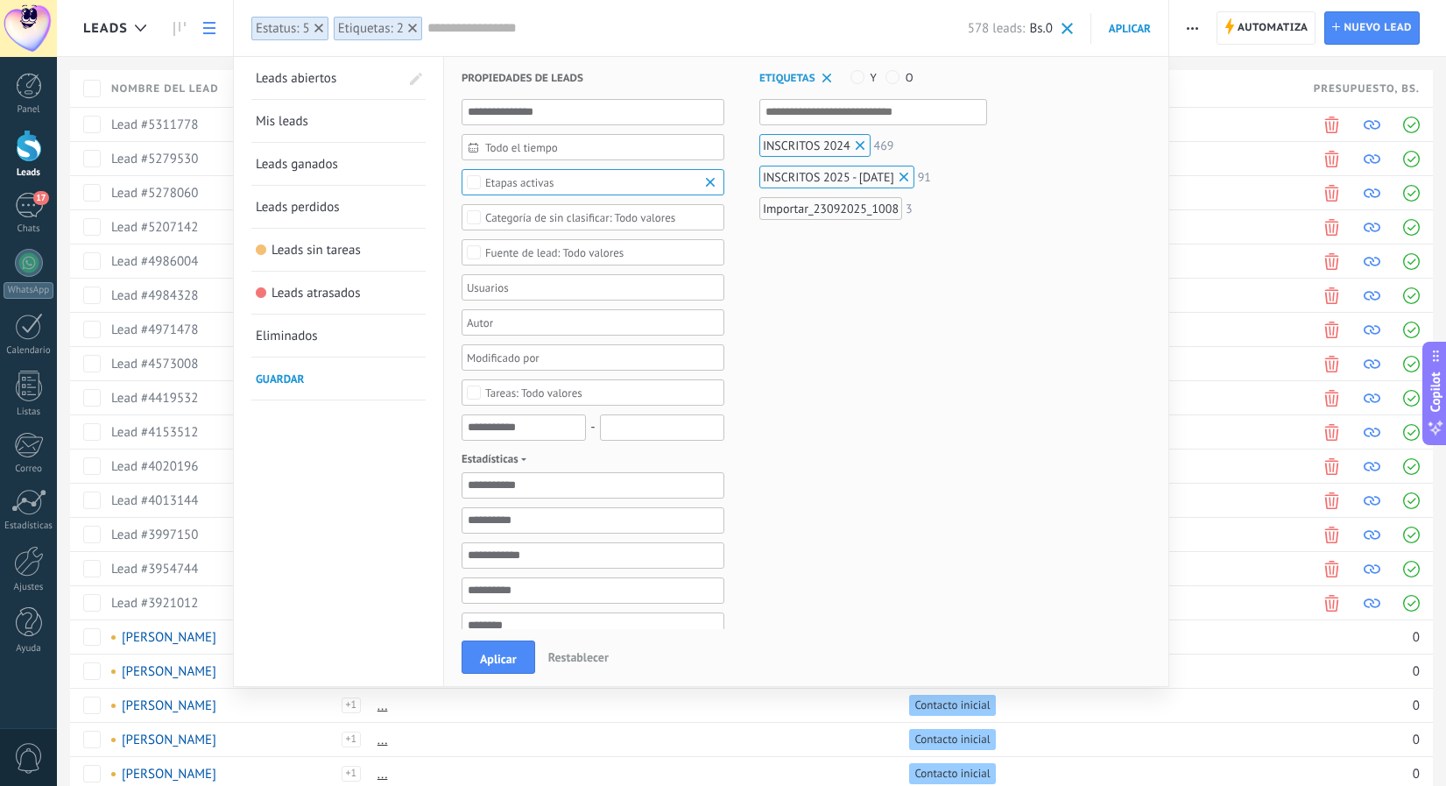
click at [800, 214] on div "Importar_23092025_1008" at bounding box center [831, 208] width 143 height 23
click at [512, 659] on span "Aplicar" at bounding box center [498, 659] width 37 height 12
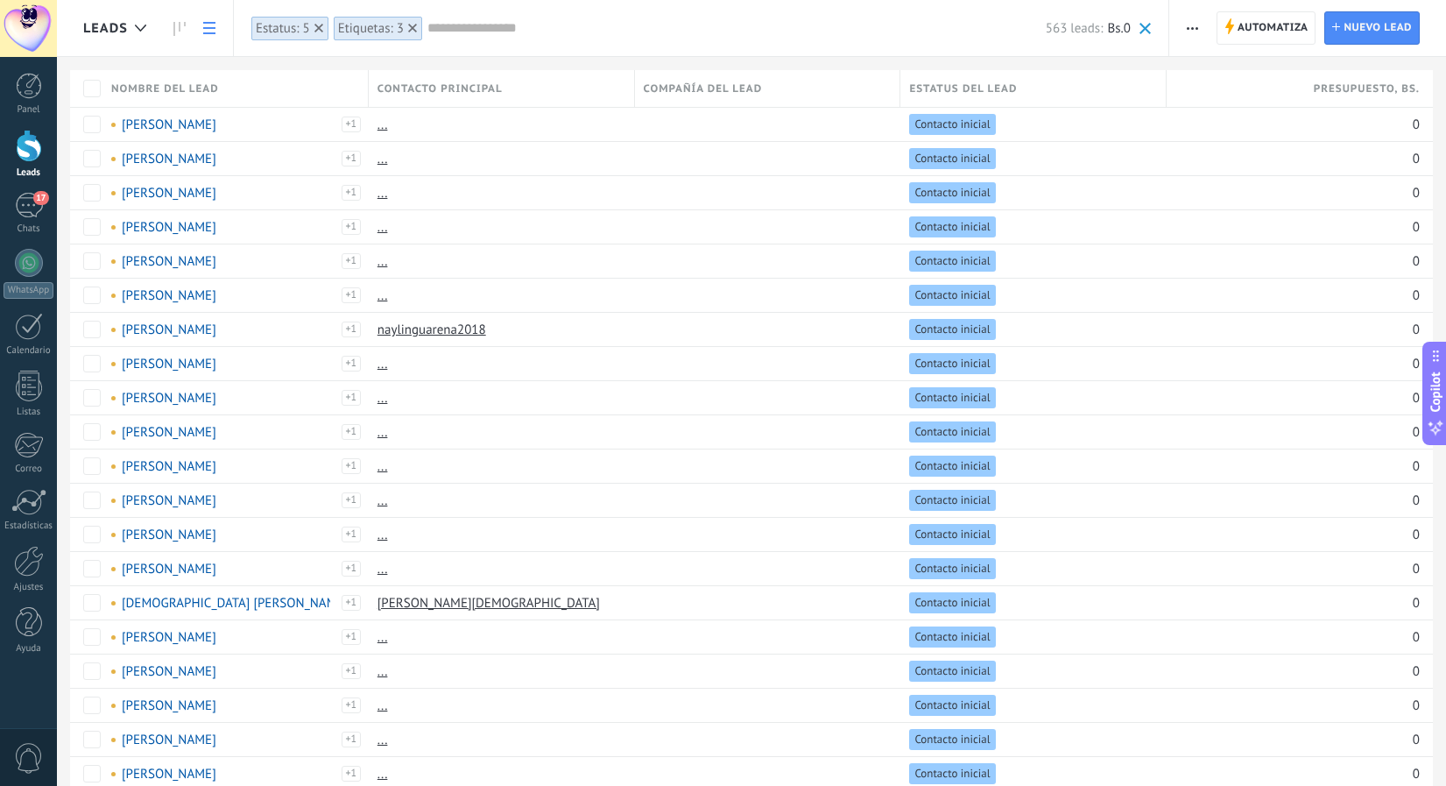
click at [1191, 29] on icon "button" at bounding box center [1192, 28] width 11 height 3
click at [1198, 74] on div "Nueva difusión" at bounding box center [1244, 74] width 148 height 35
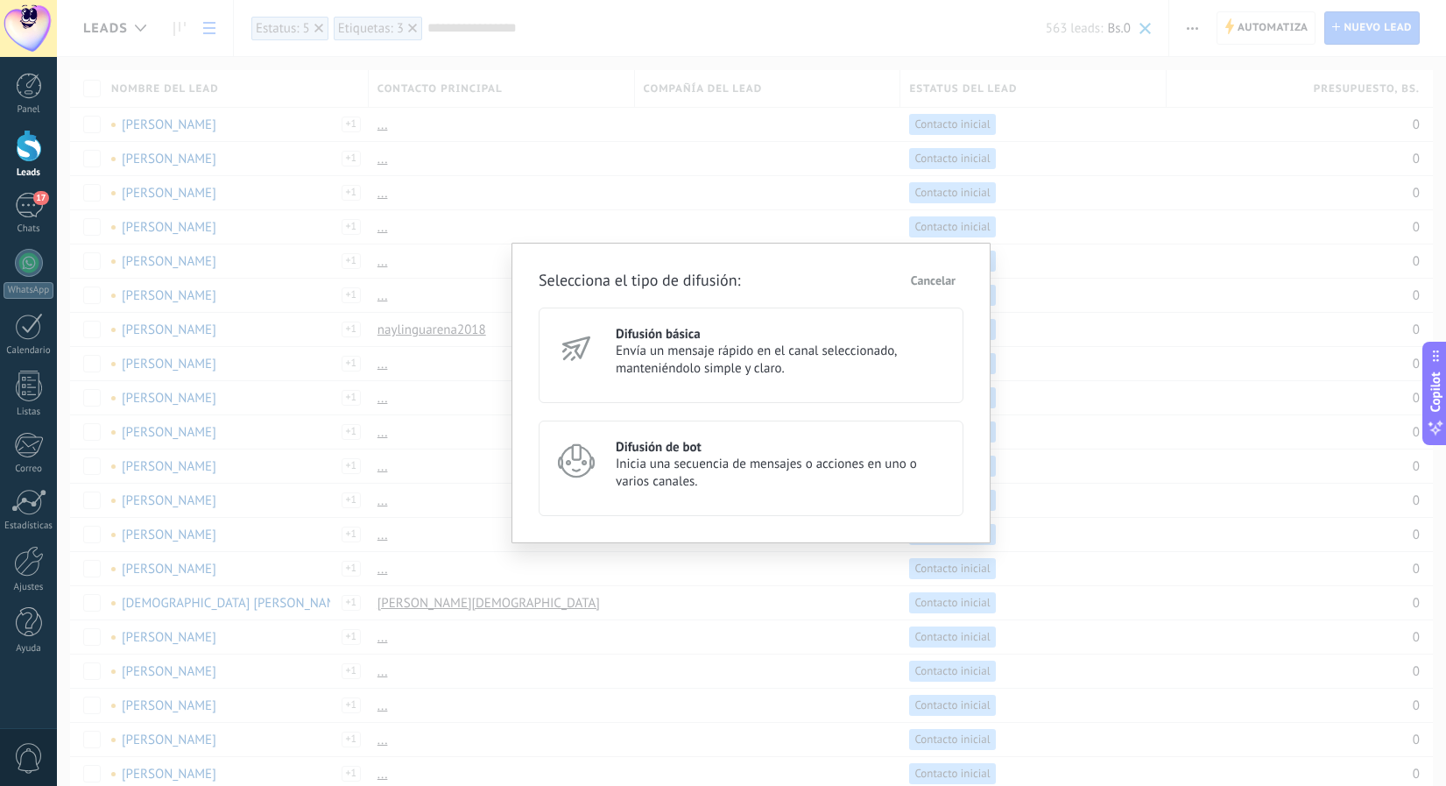
click at [707, 464] on span "Inicia una secuencia de mensajes o acciones en uno o varios canales." at bounding box center [782, 473] width 332 height 35
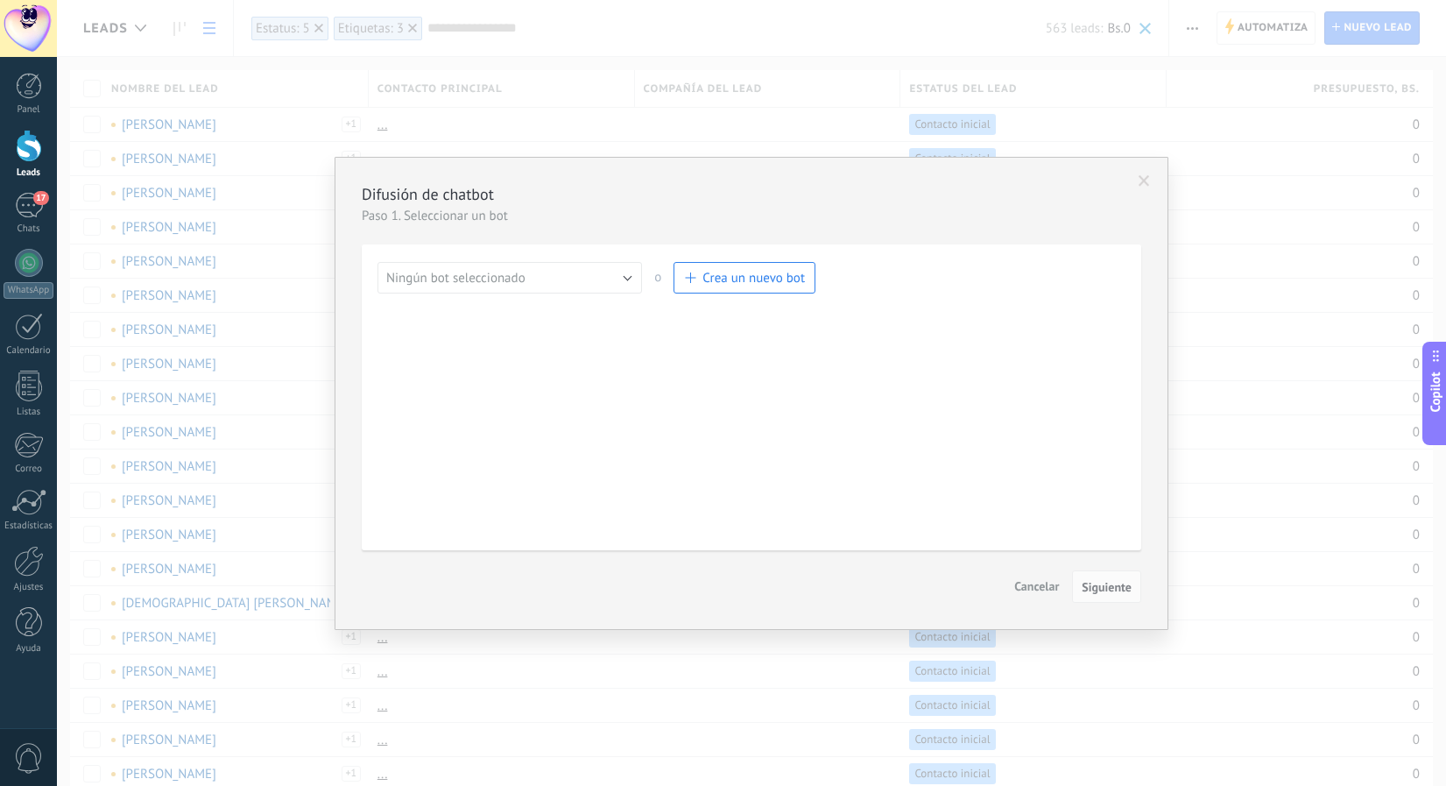
click at [626, 277] on button "Ningún bot seleccionado" at bounding box center [510, 278] width 265 height 32
click at [556, 315] on span "MAGEFESA" at bounding box center [501, 308] width 269 height 17
click at [1107, 578] on button "Siguiente" at bounding box center [1106, 586] width 69 height 33
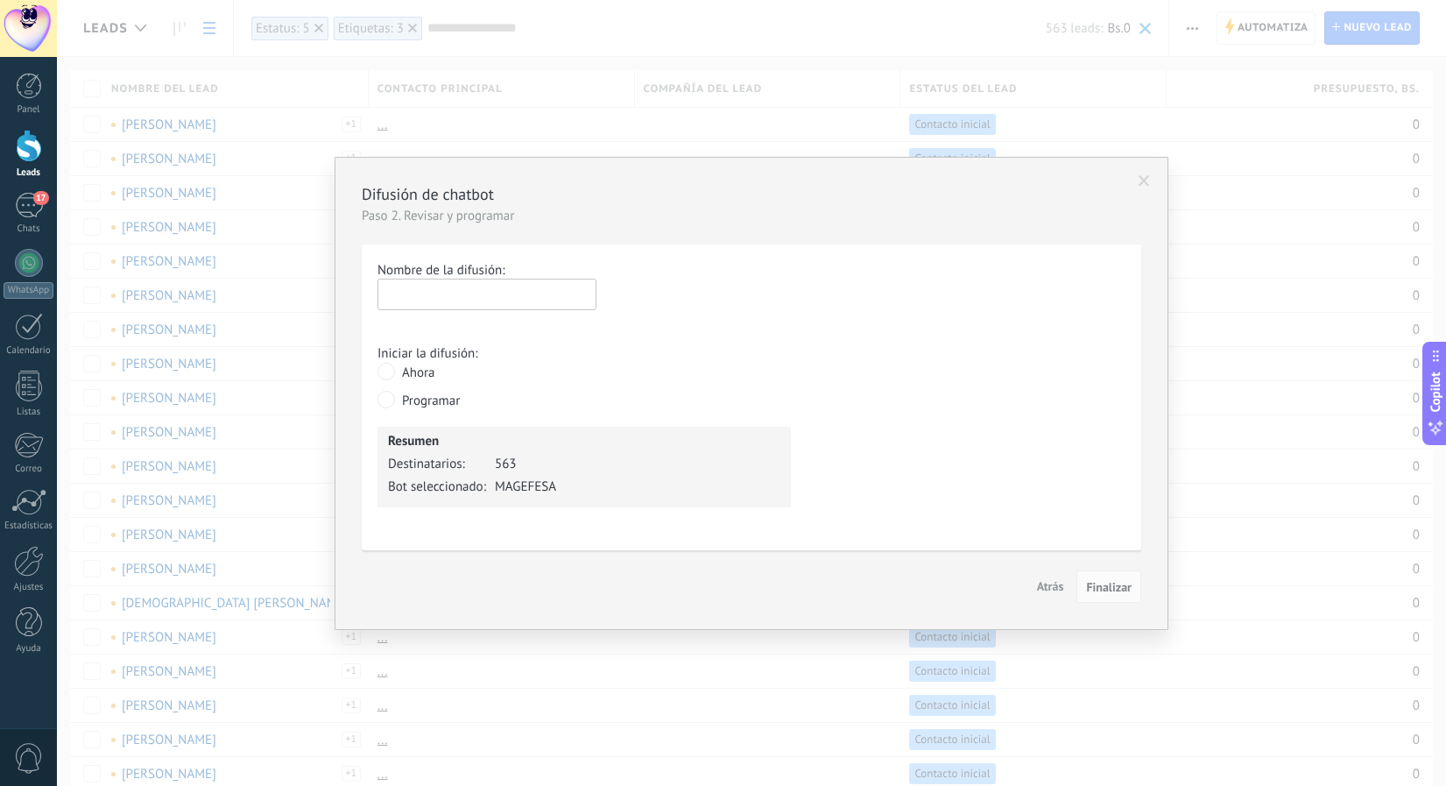
click at [548, 300] on input "text" at bounding box center [487, 295] width 219 height 32
type input "********"
click at [1113, 578] on button "Finalizar" at bounding box center [1109, 586] width 65 height 33
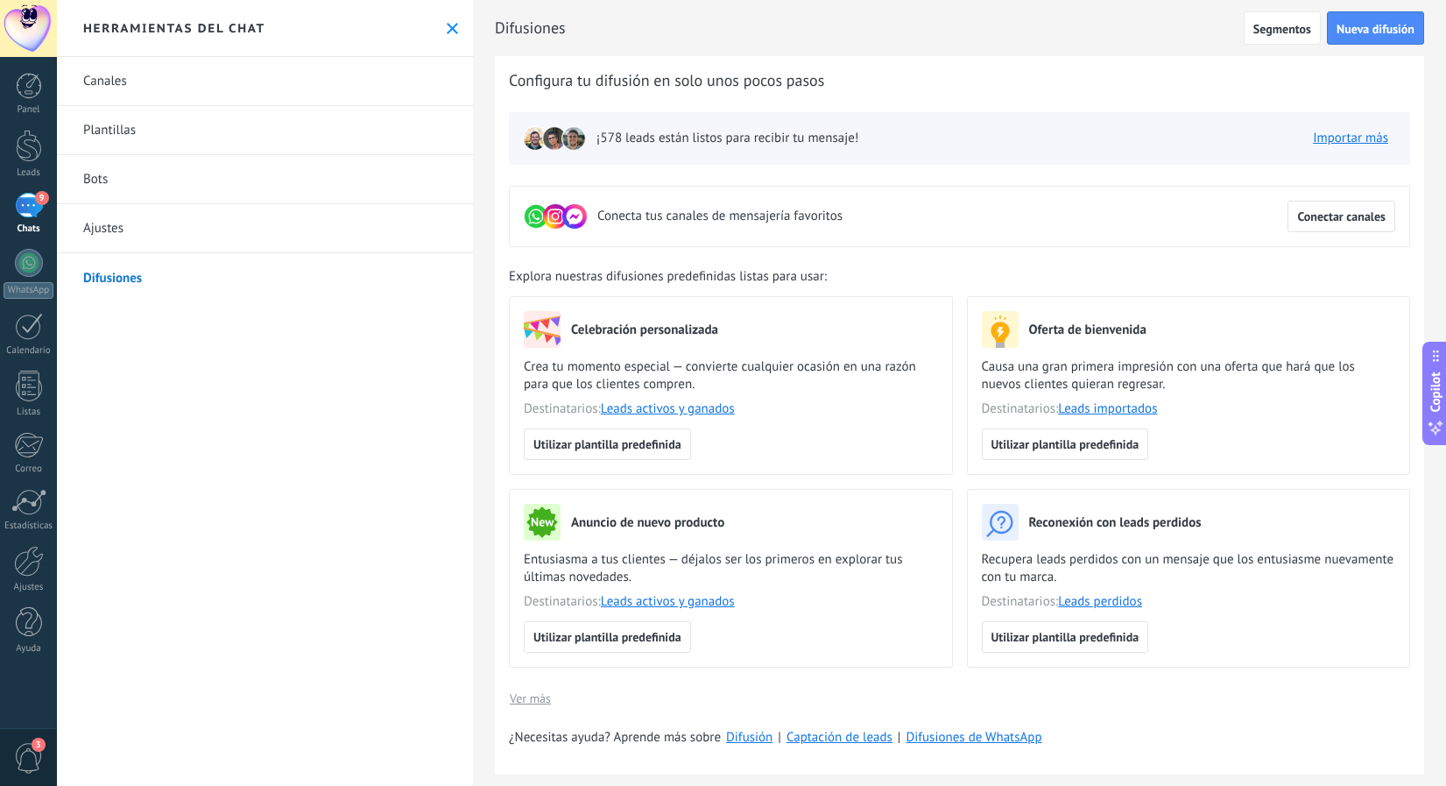
click at [112, 275] on link "Difusiones" at bounding box center [265, 277] width 416 height 49
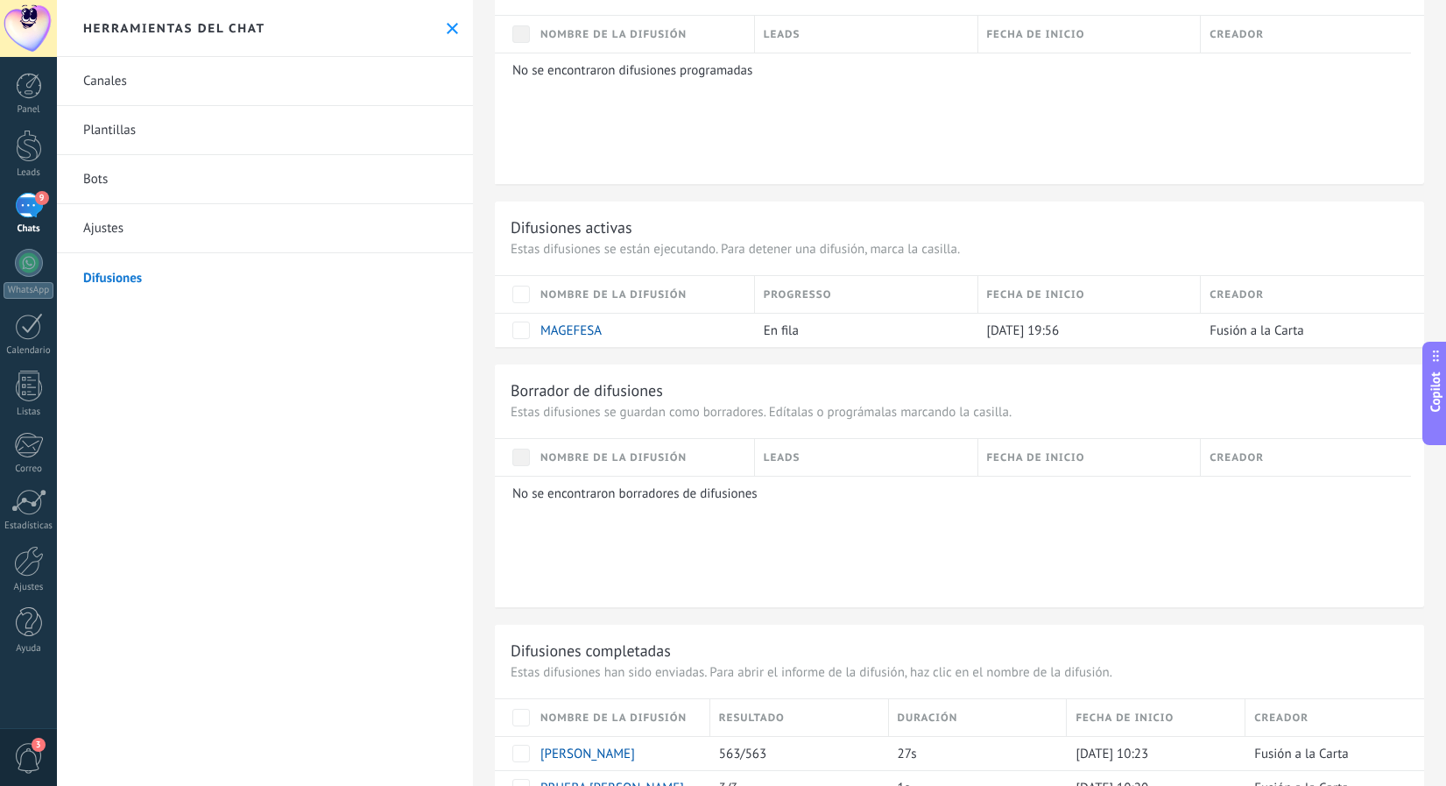
scroll to position [849, 0]
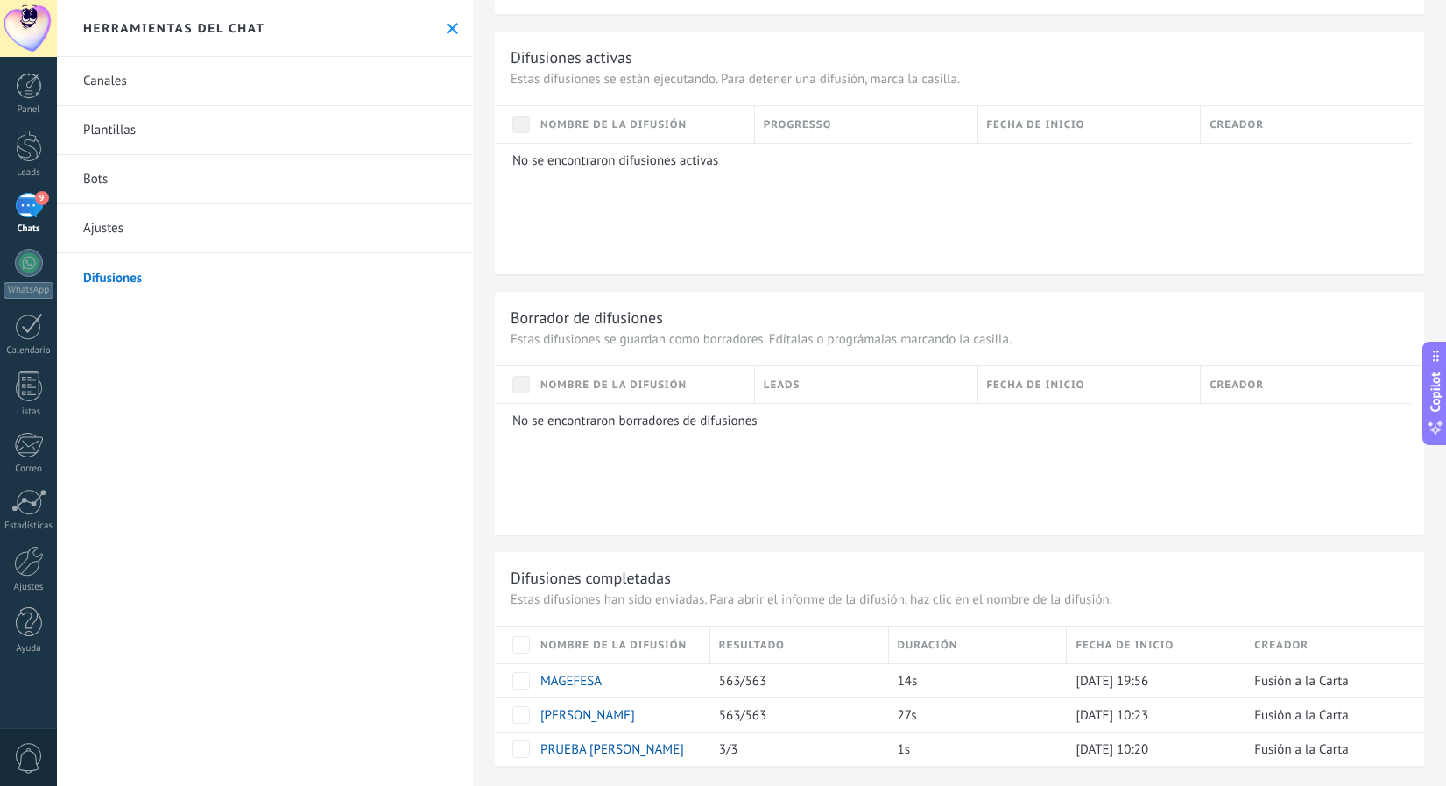
click at [25, 209] on div "9" at bounding box center [29, 205] width 28 height 25
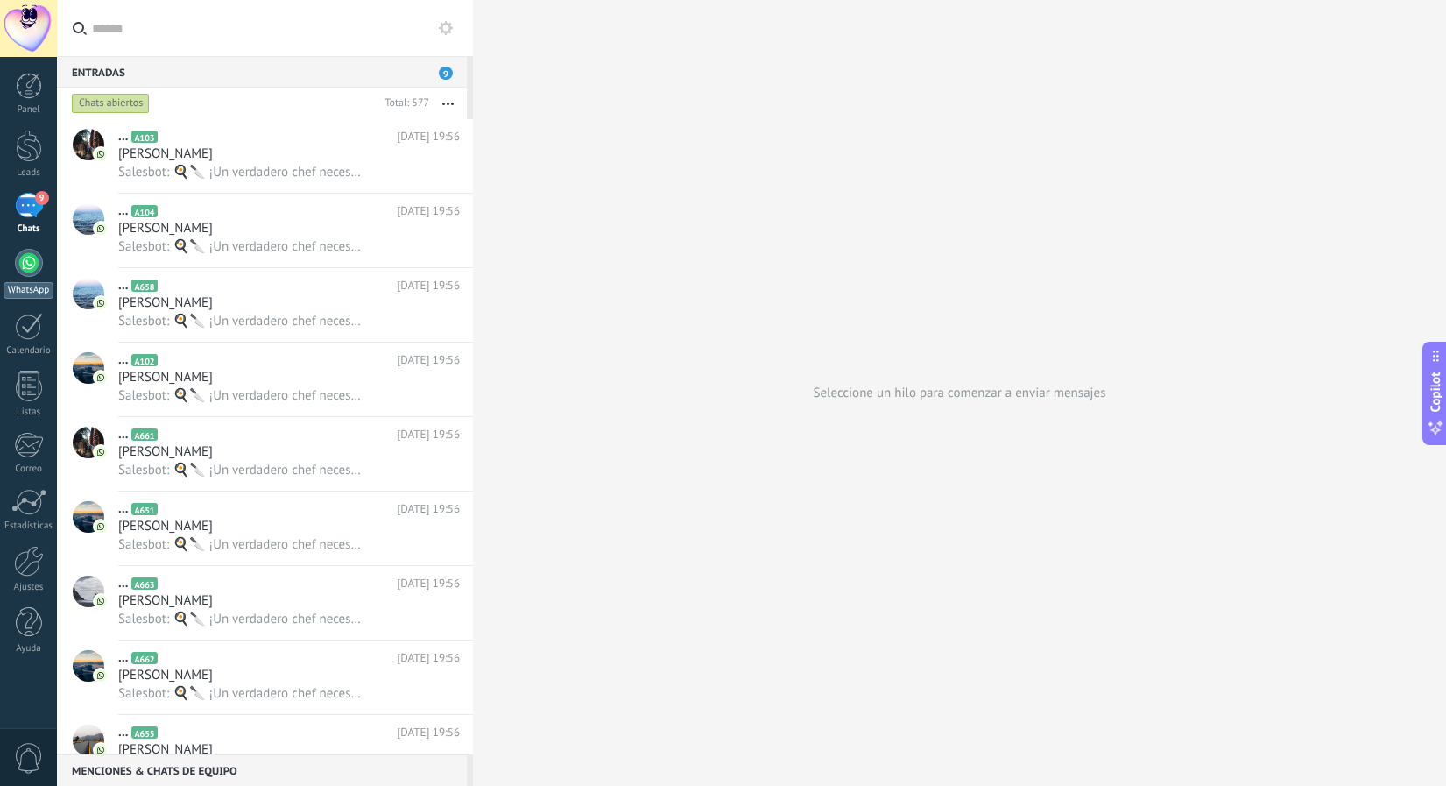
click at [30, 254] on div at bounding box center [29, 263] width 28 height 28
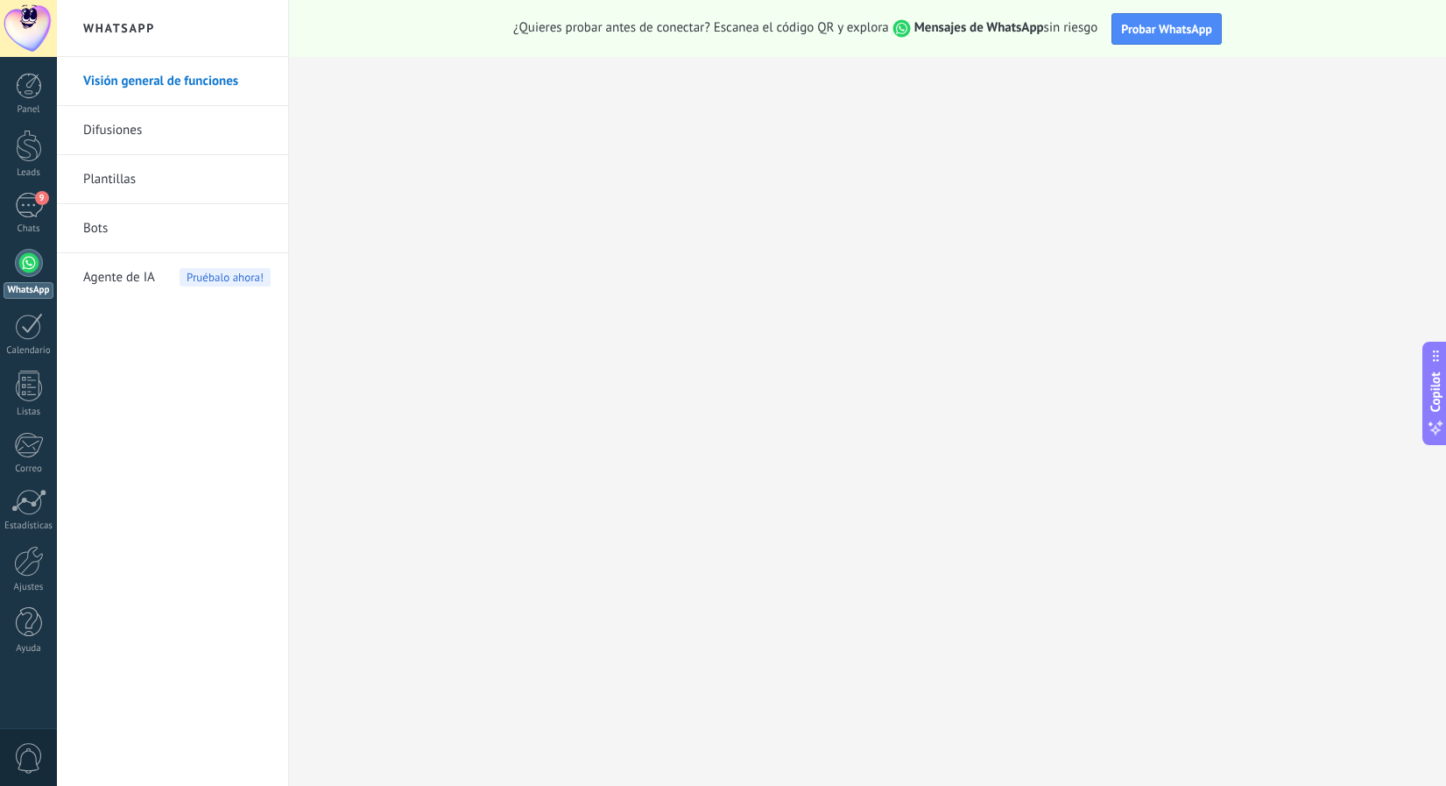
click at [94, 230] on link "Bots" at bounding box center [176, 228] width 187 height 49
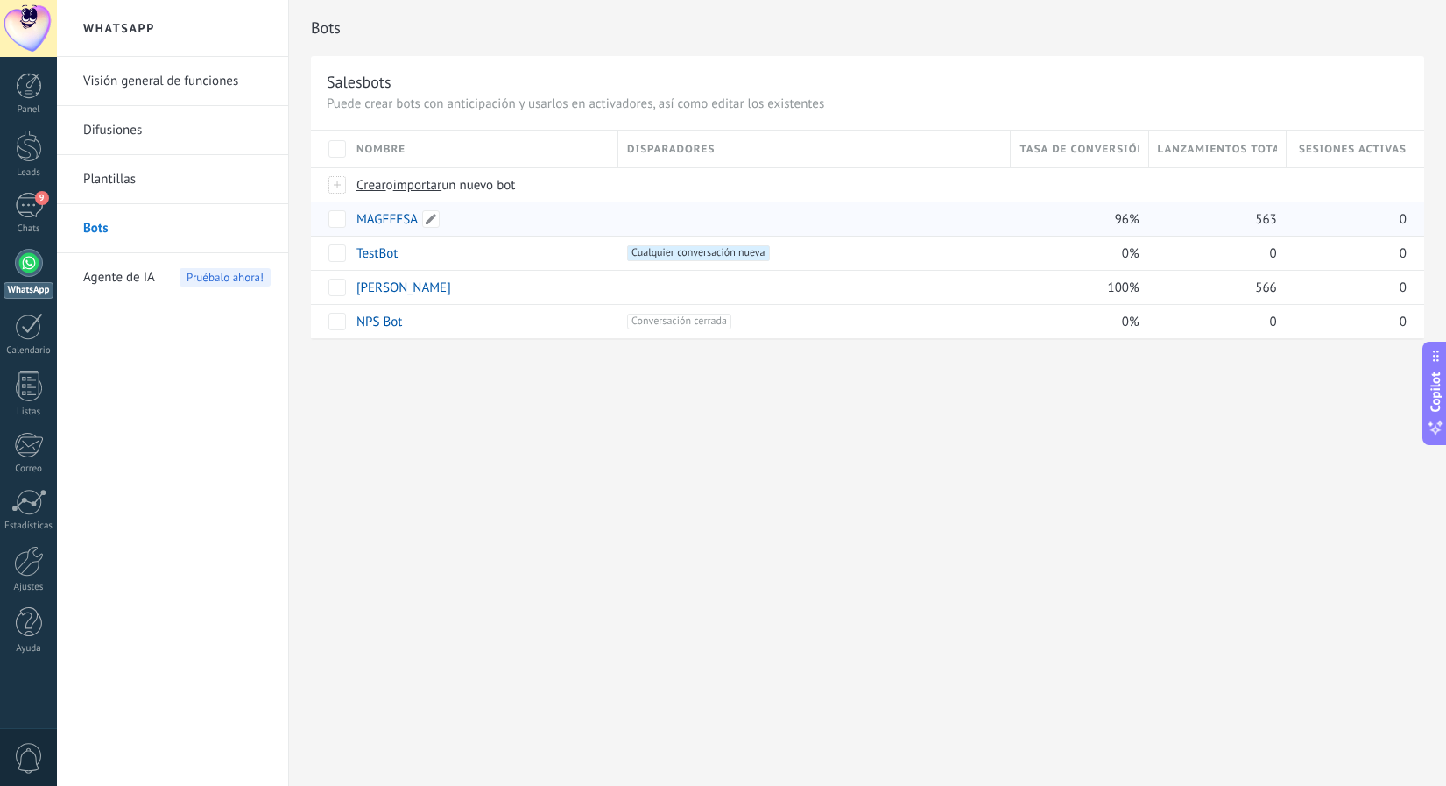
click at [382, 224] on link "MAGEFESA" at bounding box center [387, 219] width 61 height 17
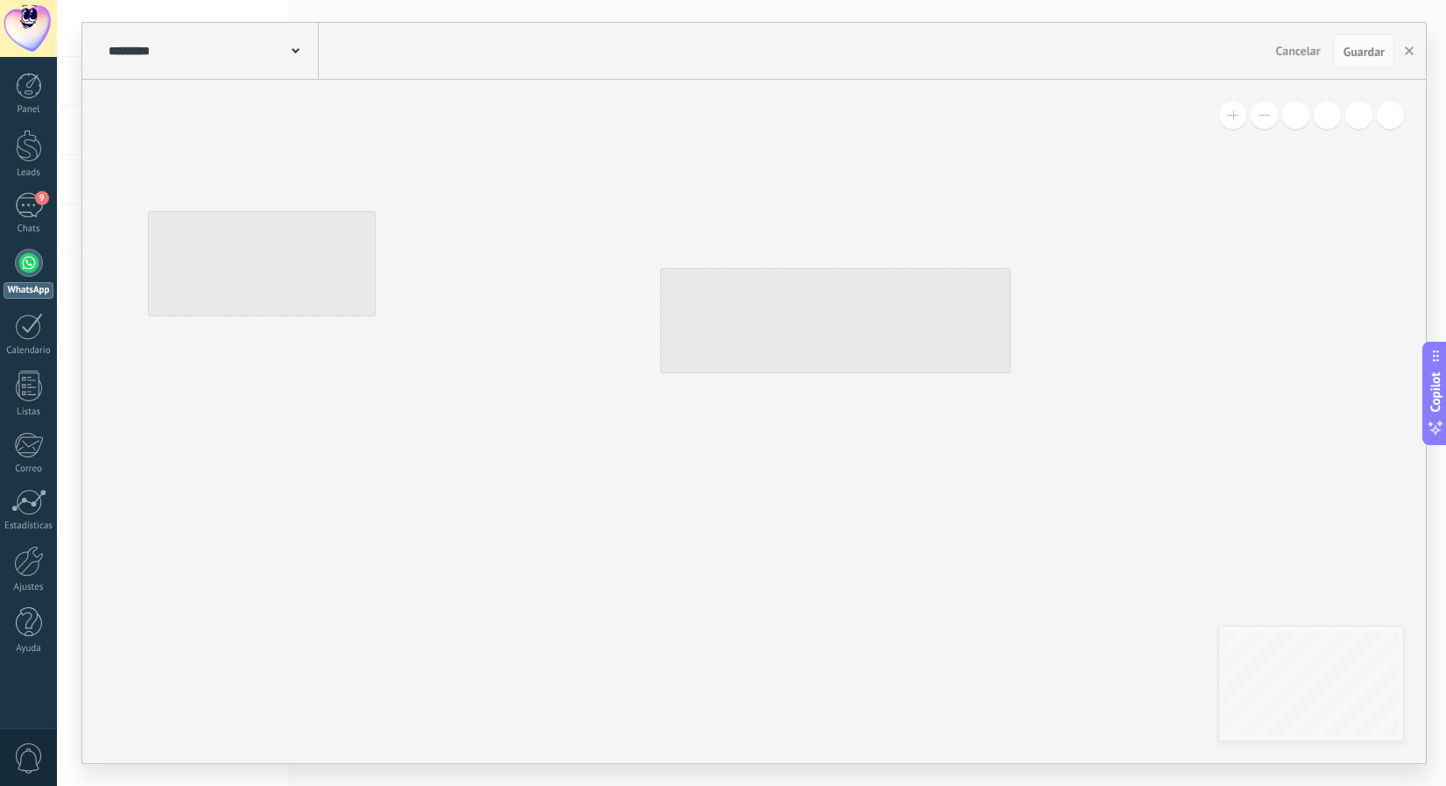
type input "********"
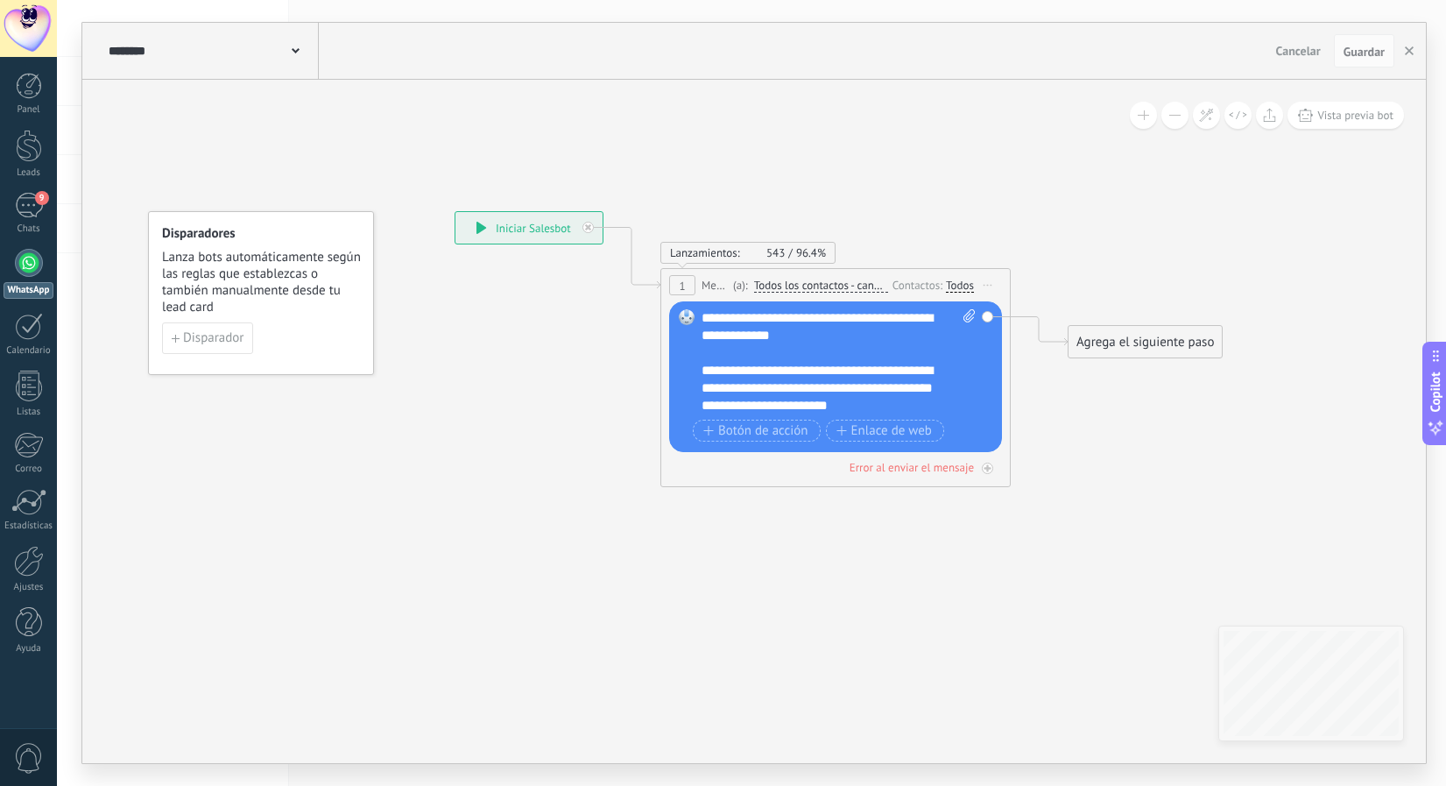
click at [981, 285] on span "Iniciar vista previa aquí Cambiar nombre Duplicar Borrar" at bounding box center [988, 284] width 28 height 25
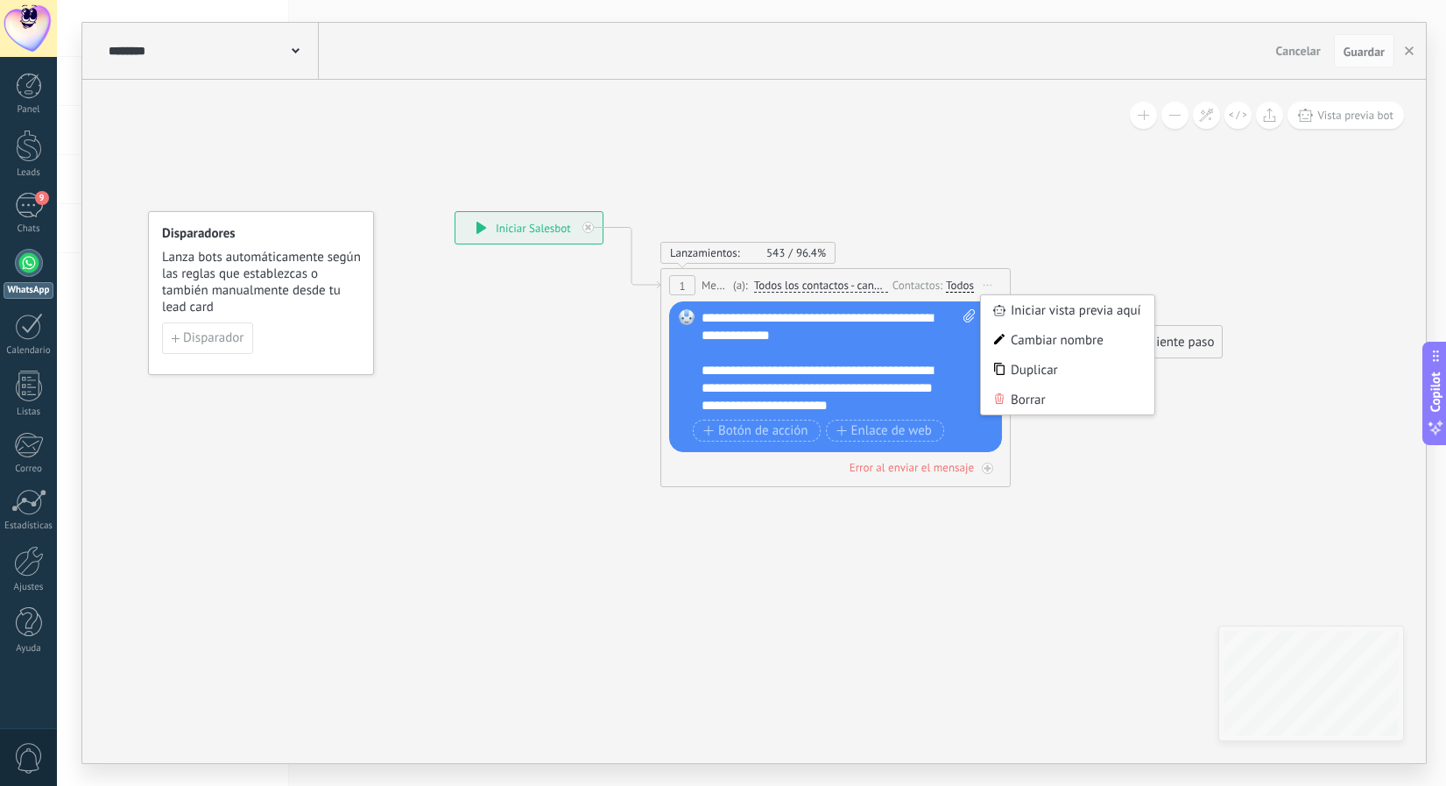
click at [1033, 223] on icon at bounding box center [809, 349] width 1585 height 1152
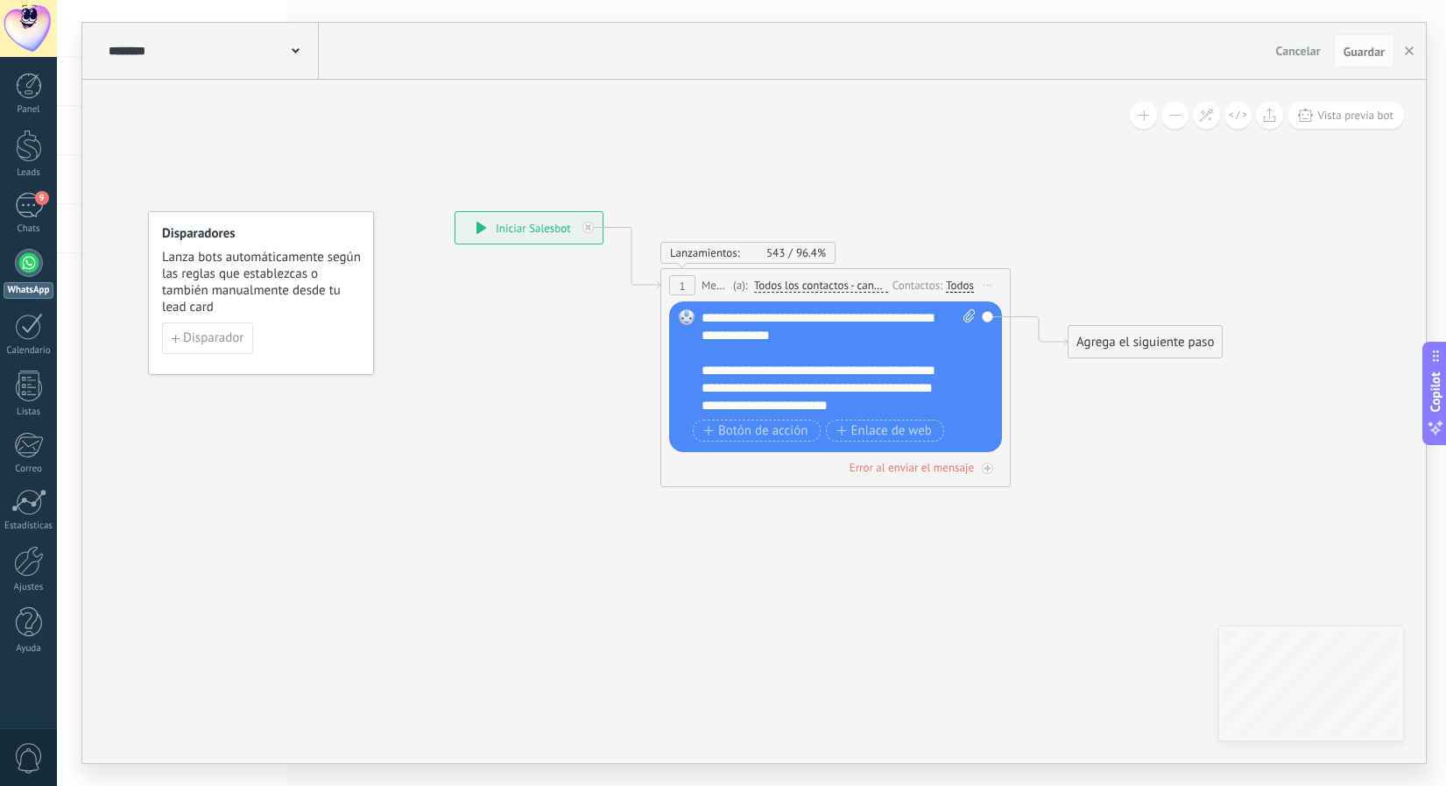
click at [964, 286] on div "Todos" at bounding box center [960, 286] width 28 height 14
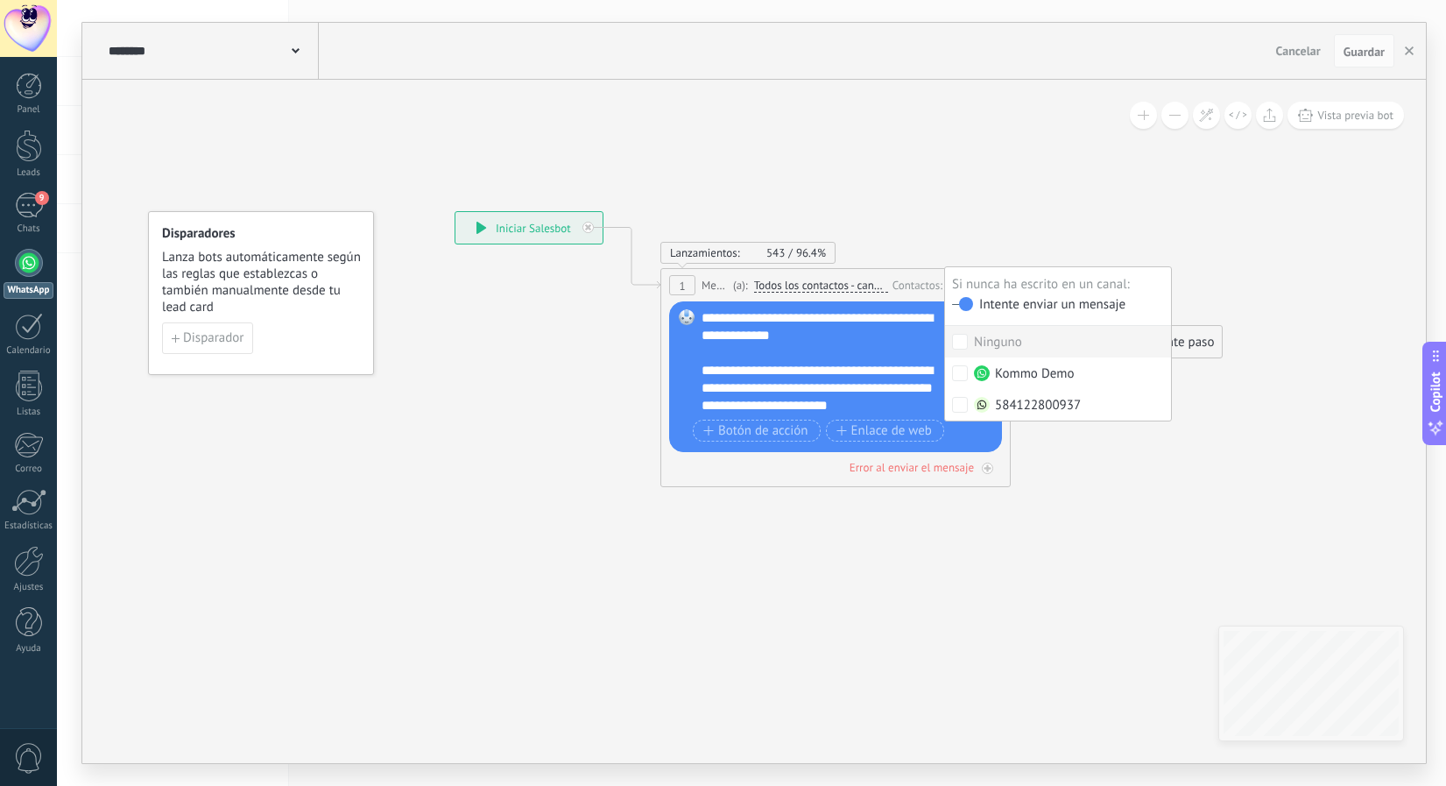
click at [1251, 258] on icon at bounding box center [809, 349] width 1585 height 1152
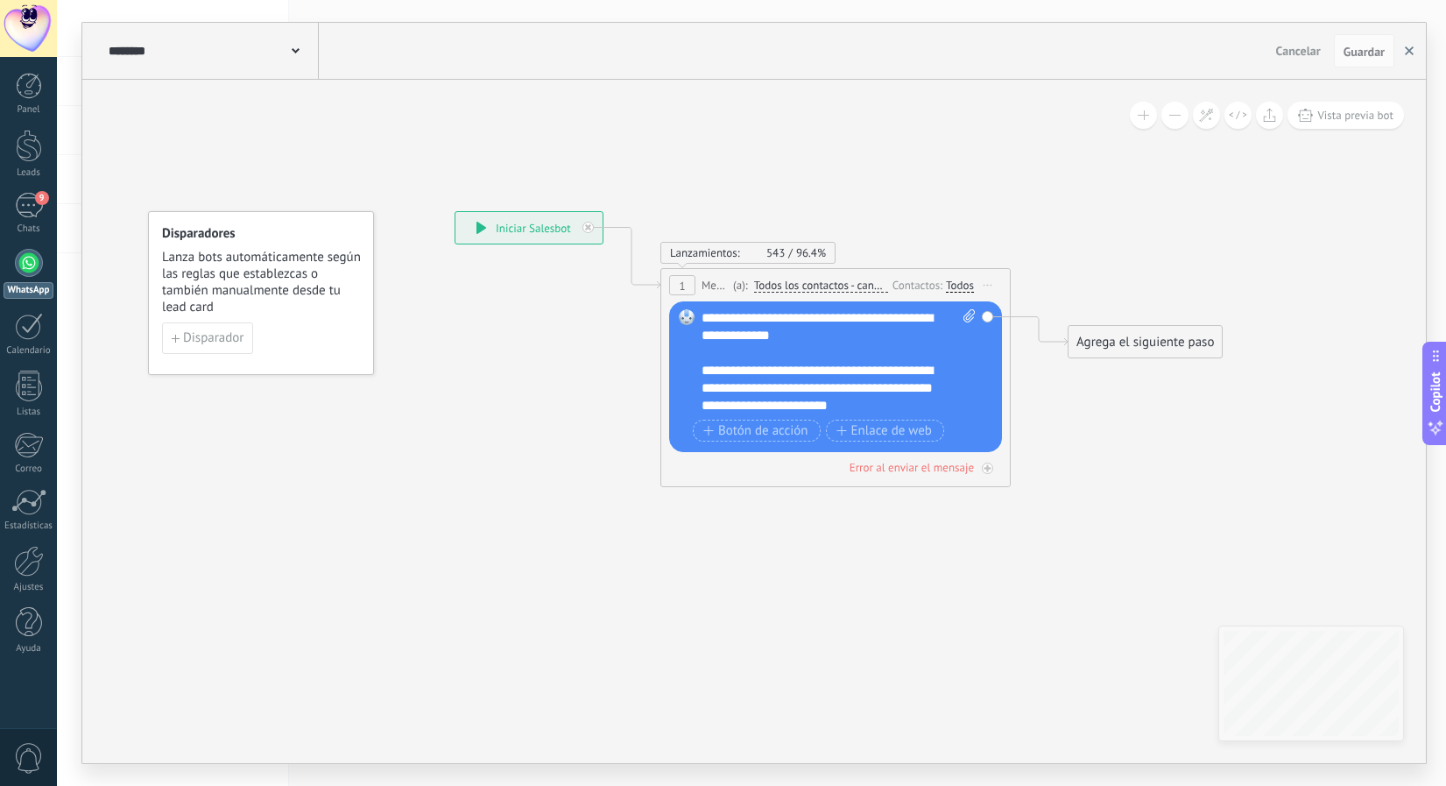
click at [1407, 56] on button "button" at bounding box center [1409, 50] width 26 height 33
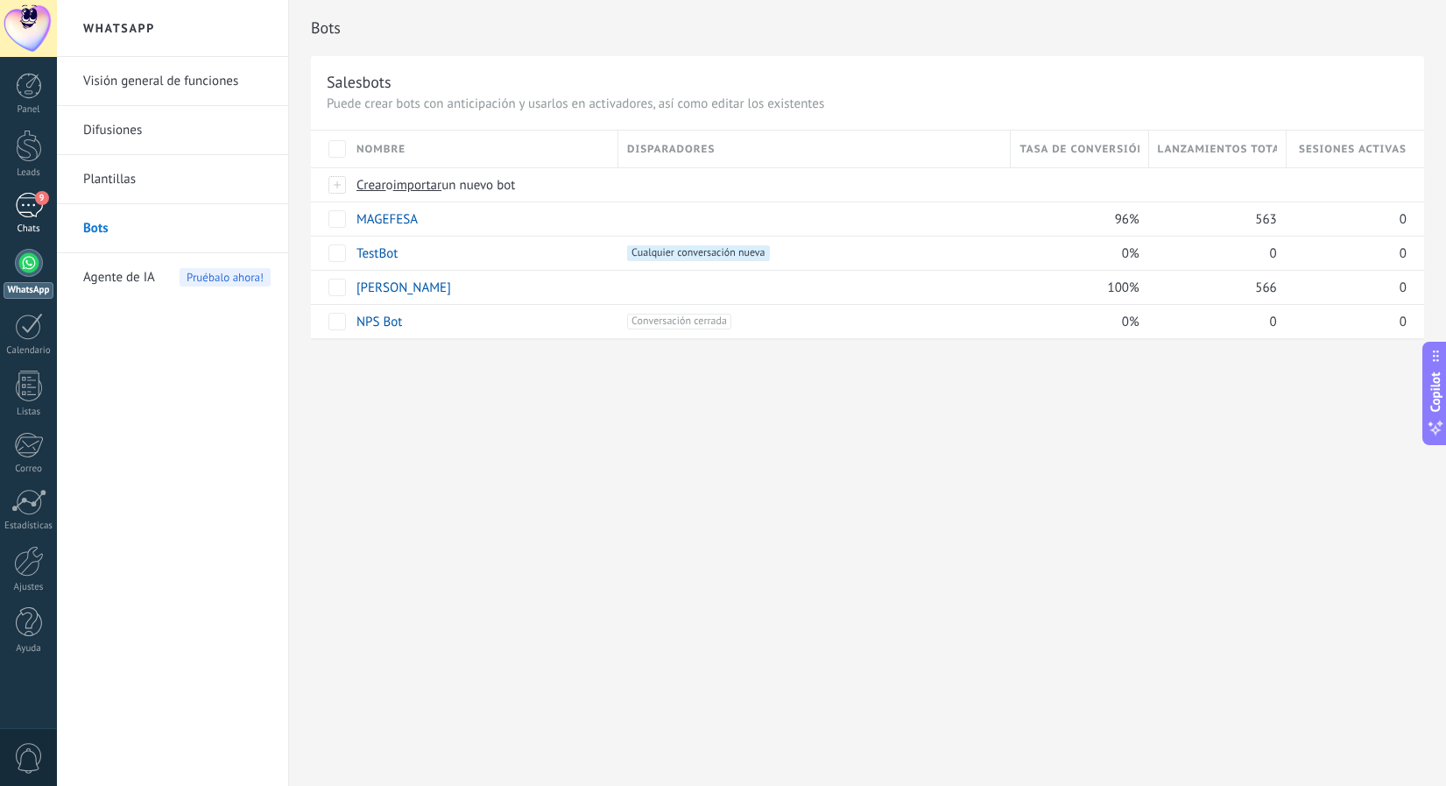
click at [27, 208] on div "9" at bounding box center [29, 205] width 28 height 25
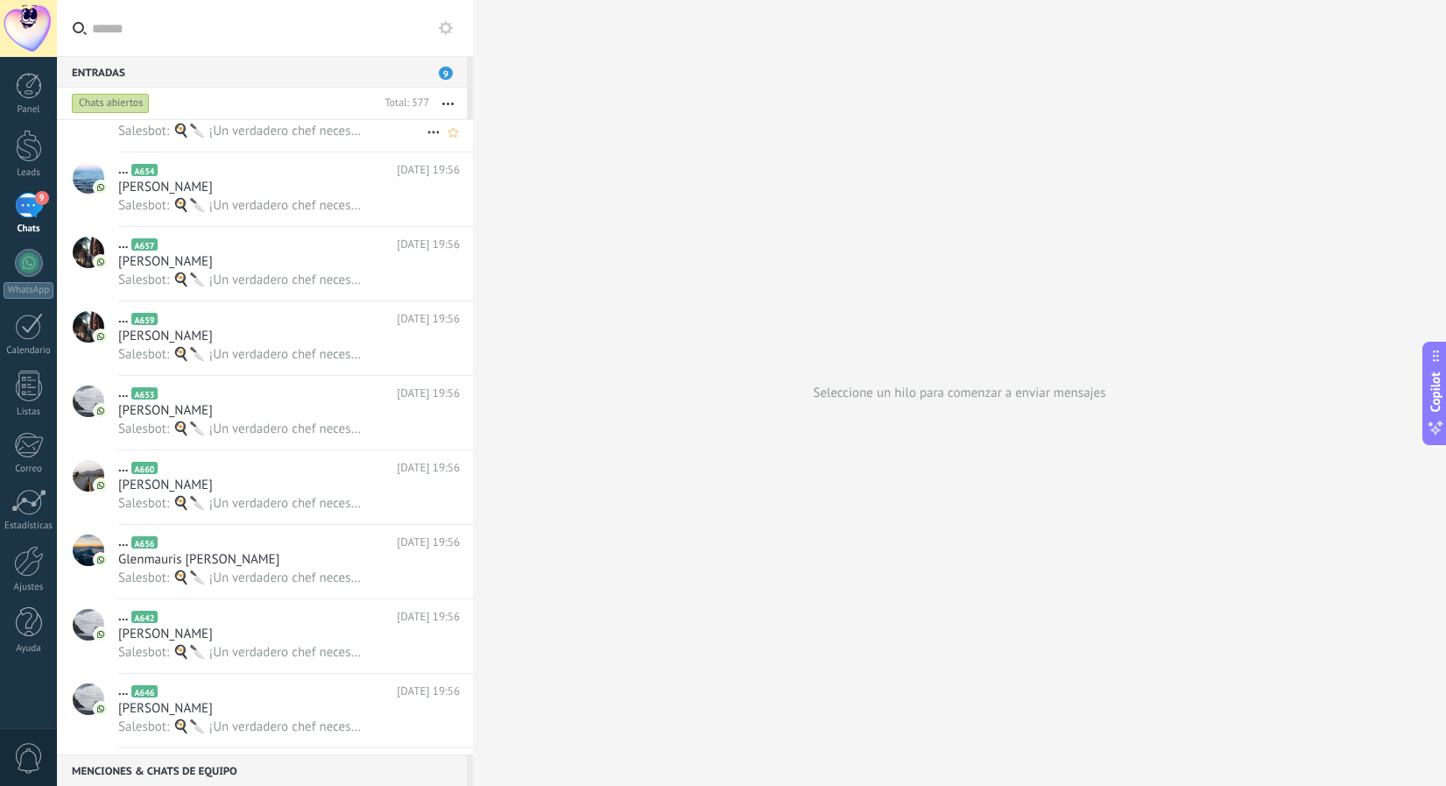
scroll to position [736, 0]
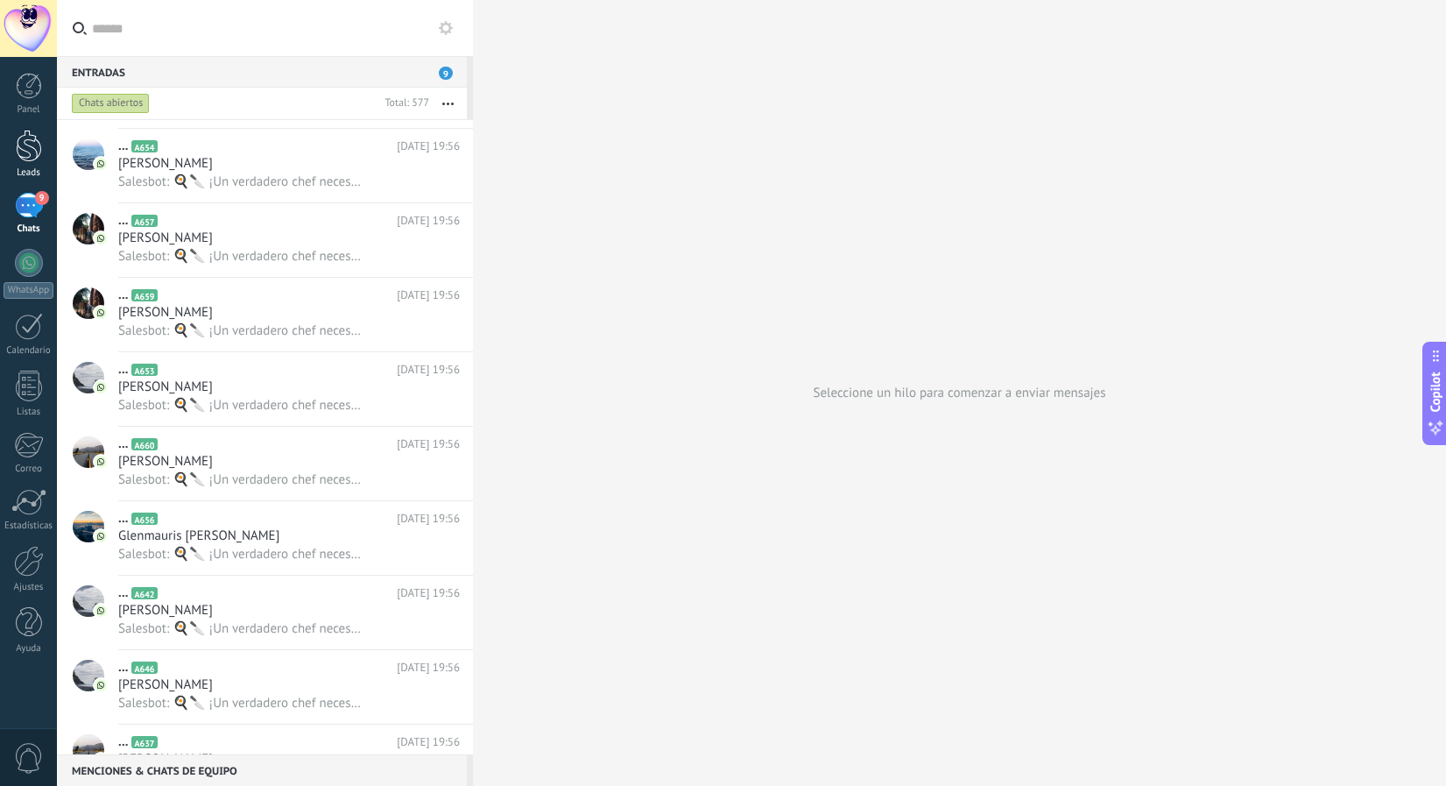
click at [20, 154] on div at bounding box center [29, 146] width 26 height 32
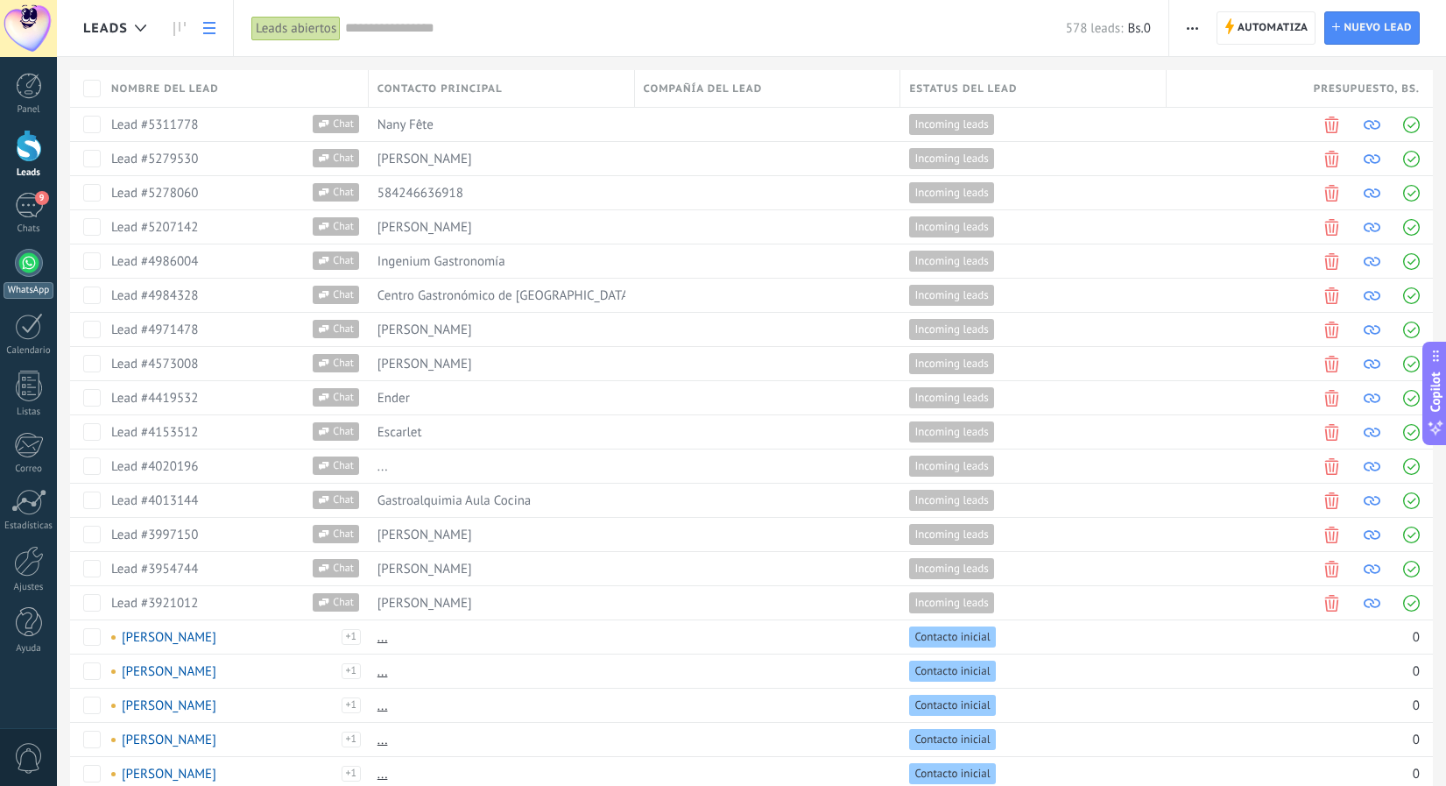
click at [30, 260] on div at bounding box center [29, 263] width 28 height 28
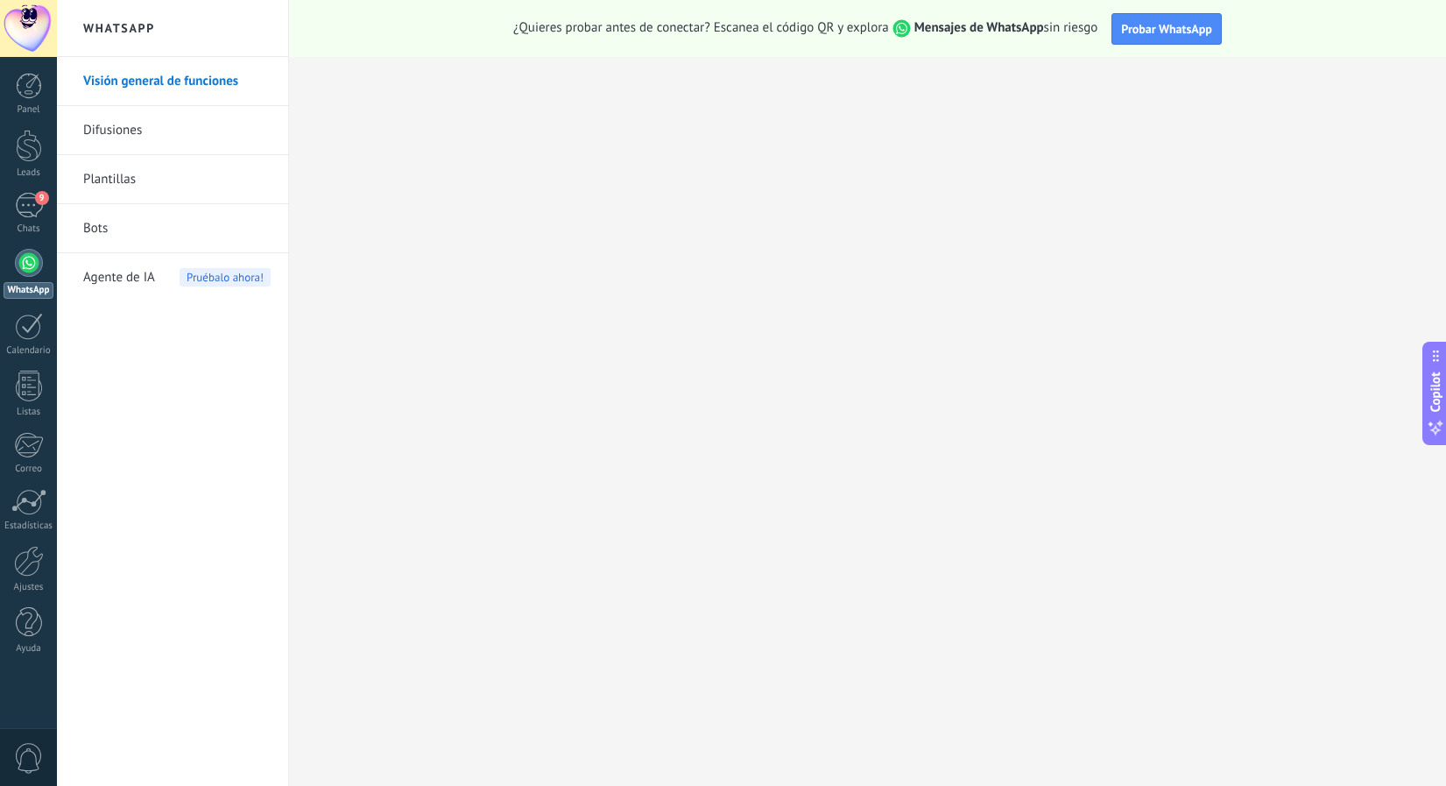
click at [123, 137] on link "Difusiones" at bounding box center [176, 130] width 187 height 49
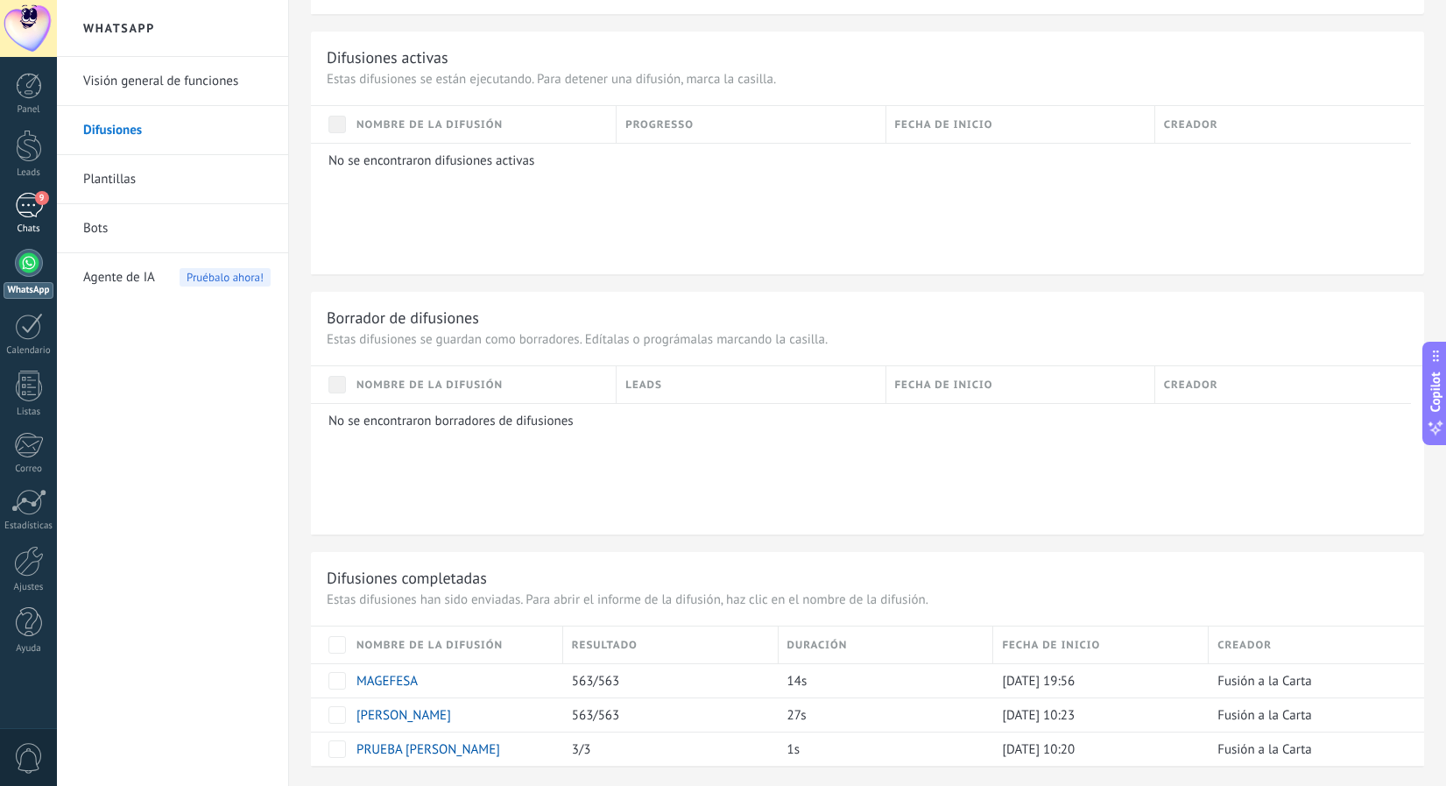
click at [26, 211] on div "9" at bounding box center [29, 205] width 28 height 25
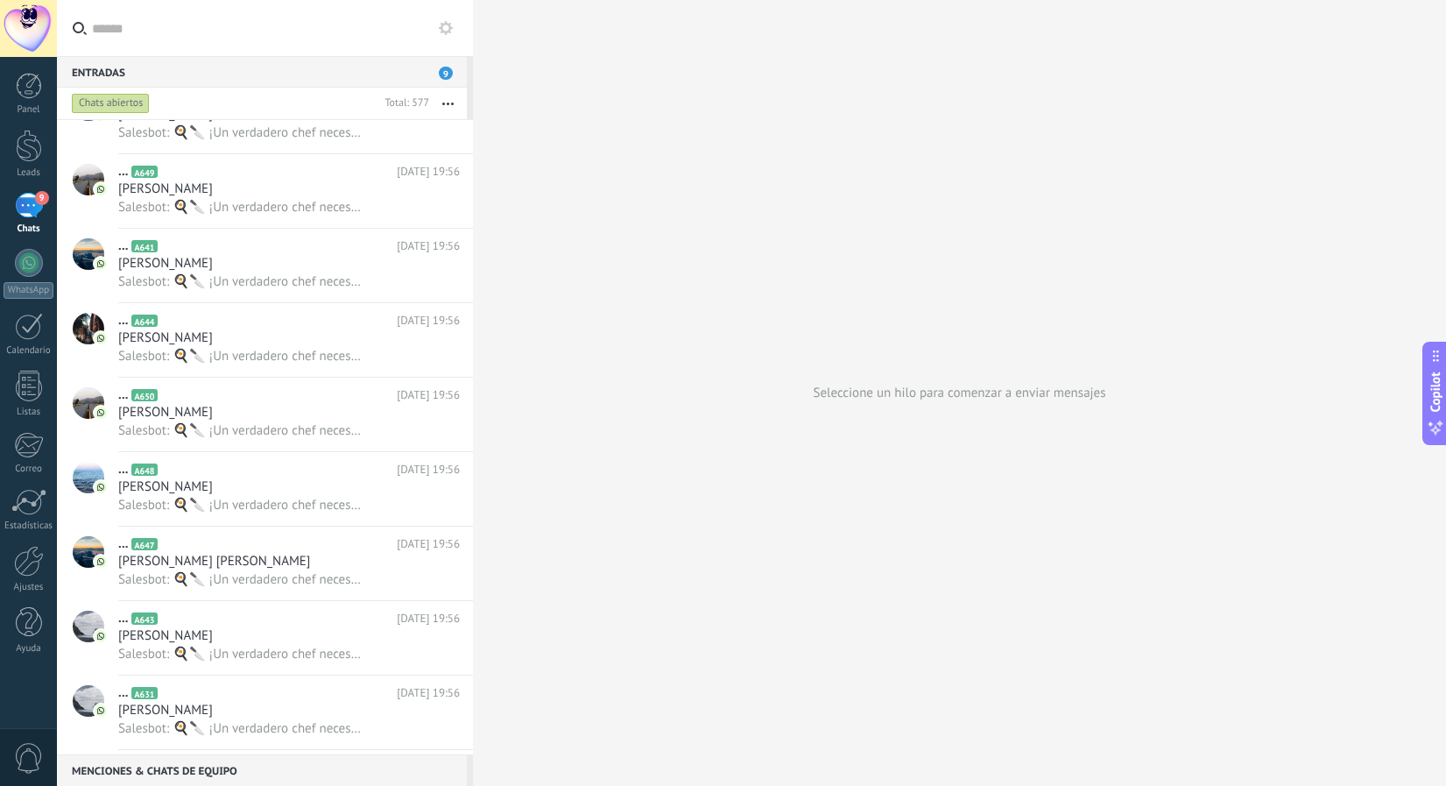
scroll to position [1419, 0]
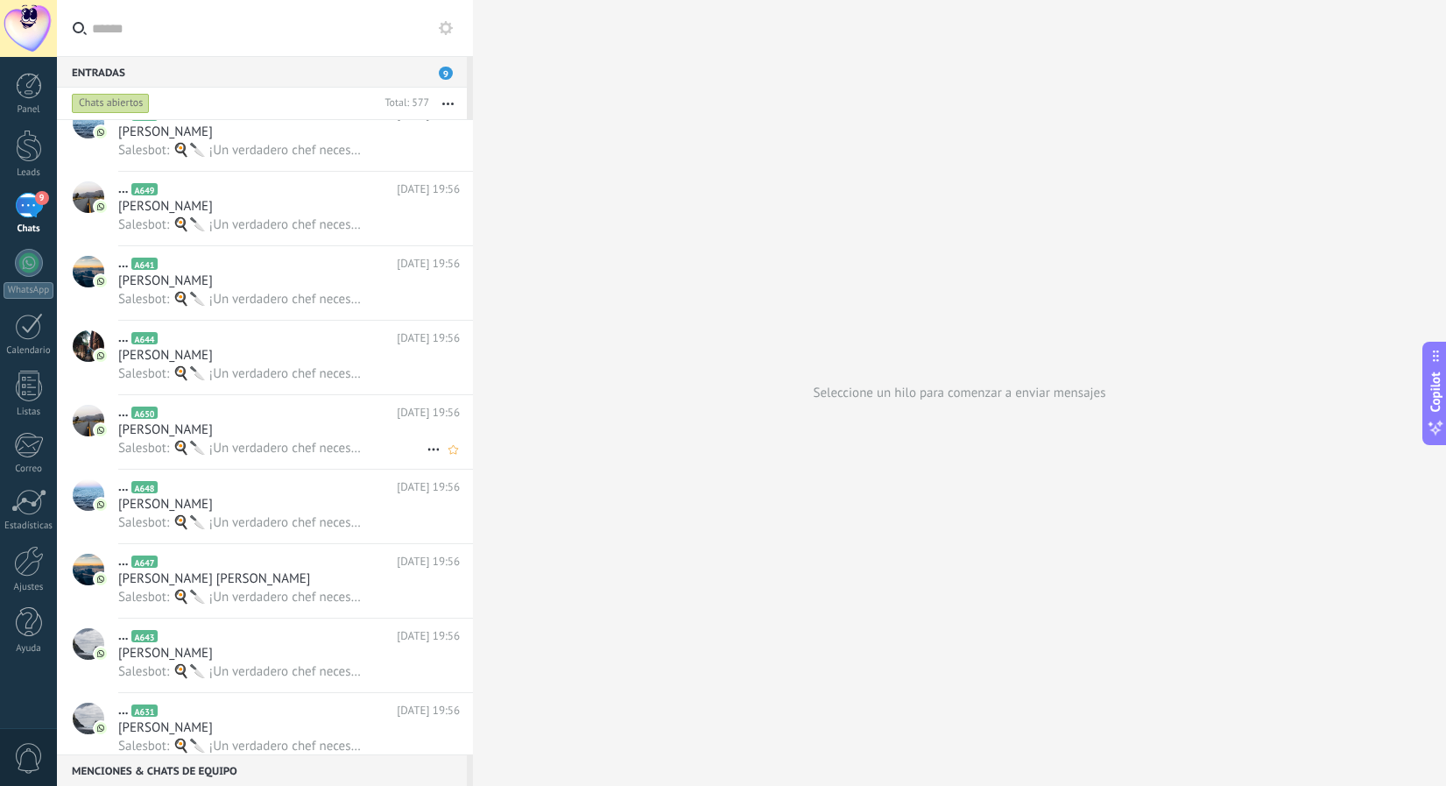
click at [327, 408] on h2 "... A650" at bounding box center [257, 413] width 279 height 18
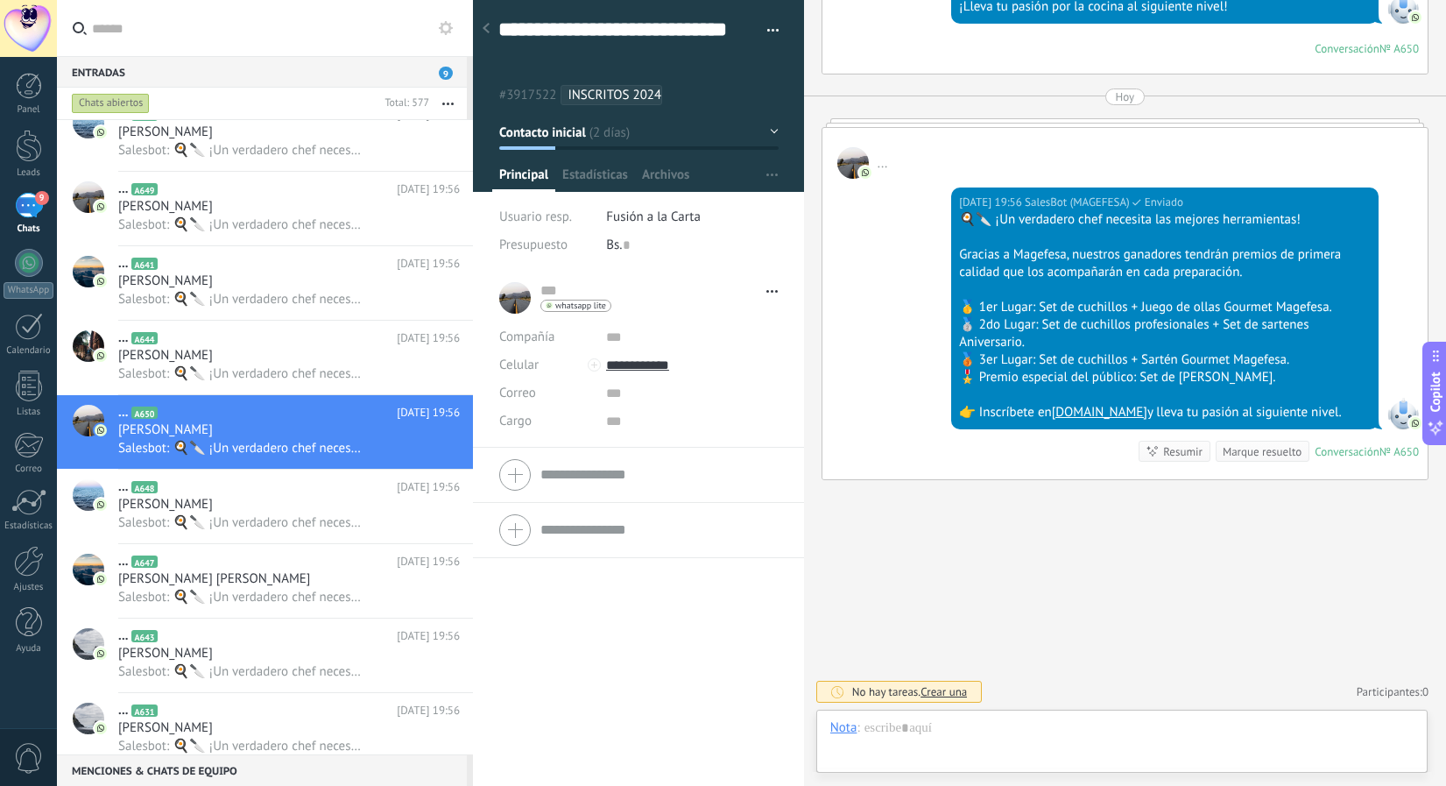
scroll to position [668, 0]
click at [1432, 392] on span "Copilot" at bounding box center [1436, 391] width 18 height 40
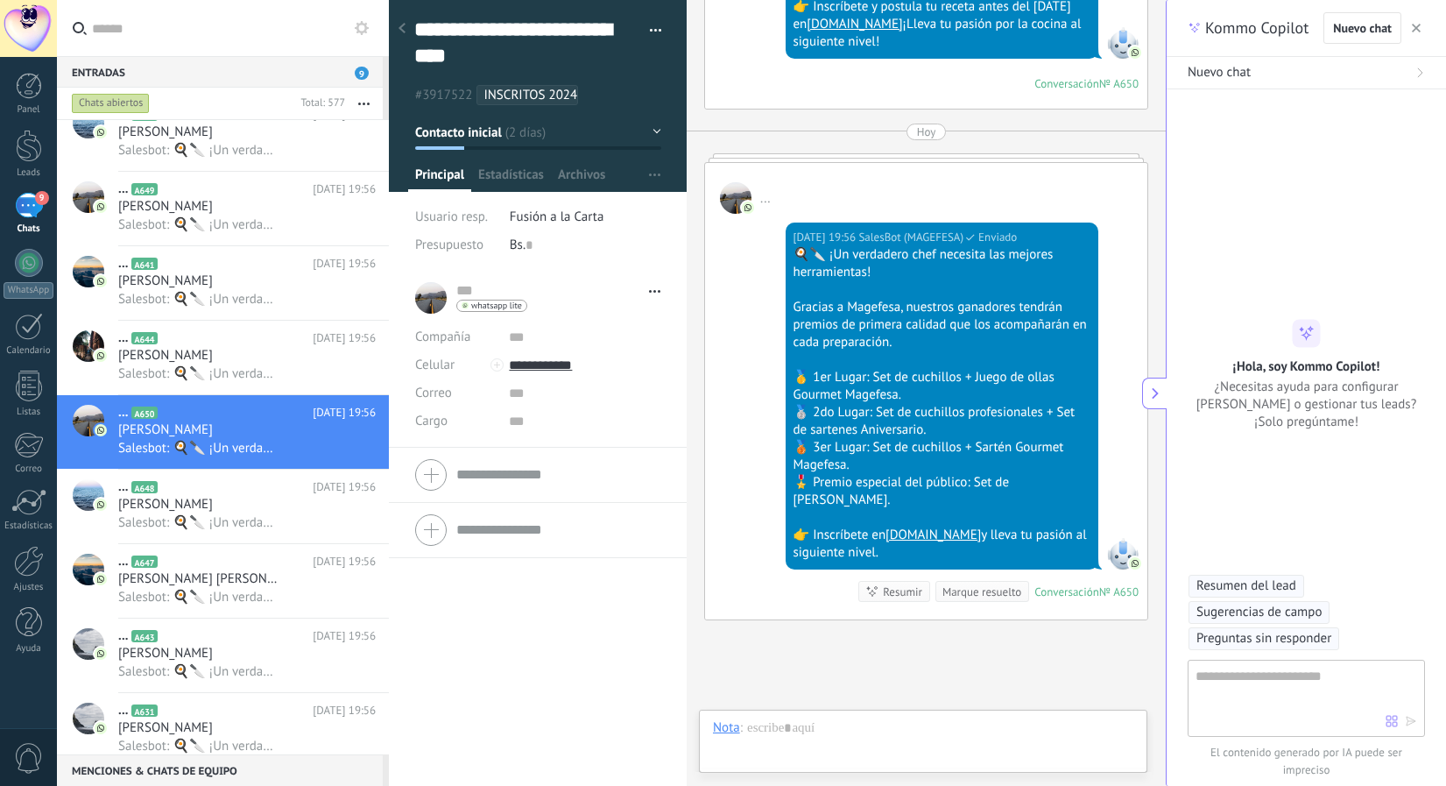
type textarea "**********"
